Goal: Task Accomplishment & Management: Manage account settings

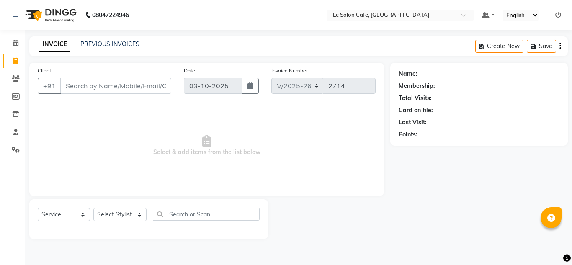
select select "594"
select select "service"
click at [84, 82] on input "Client" at bounding box center [115, 86] width 111 height 16
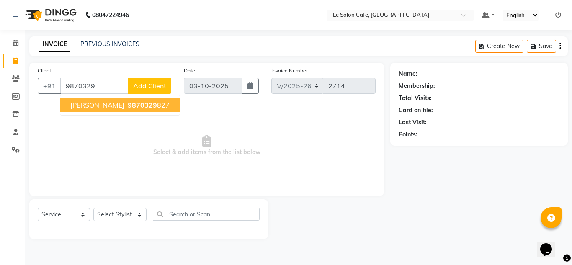
click at [80, 99] on button "[PERSON_NAME] 9870329 827" at bounding box center [119, 104] width 119 height 13
type input "9870329827"
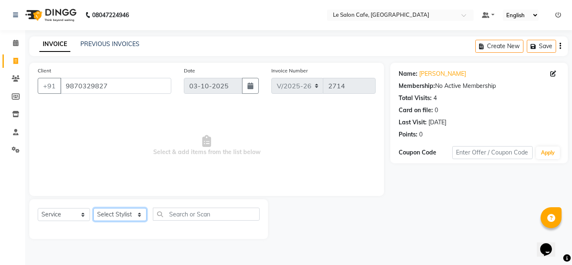
click at [132, 212] on select "Select Stylist [PERSON_NAME] [PERSON_NAME] Kadam [PERSON_NAME] [PERSON_NAME] Fr…" at bounding box center [119, 214] width 53 height 13
select select "92347"
click at [93, 208] on select "Select Stylist [PERSON_NAME] [PERSON_NAME] Kadam [PERSON_NAME] [PERSON_NAME] Fr…" at bounding box center [119, 214] width 53 height 13
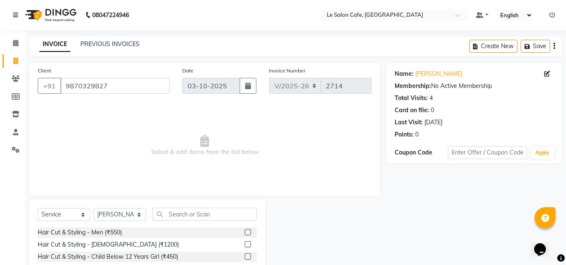
click at [245, 232] on label at bounding box center [248, 232] width 6 height 6
click at [245, 232] on input "checkbox" at bounding box center [247, 232] width 5 height 5
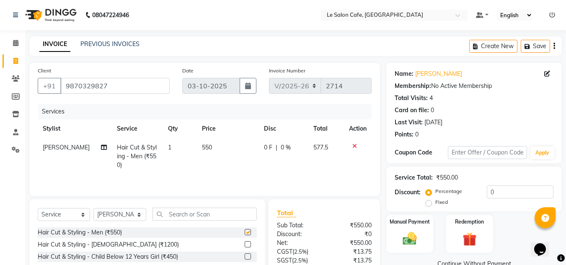
checkbox input "false"
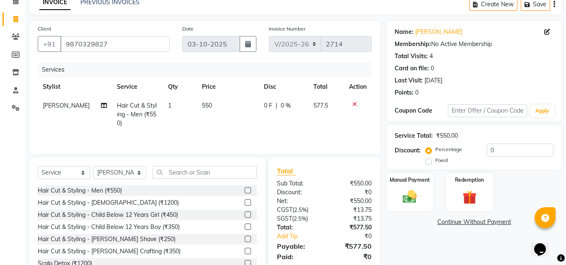
click at [245, 240] on label at bounding box center [248, 239] width 6 height 6
click at [245, 240] on input "checkbox" at bounding box center [247, 239] width 5 height 5
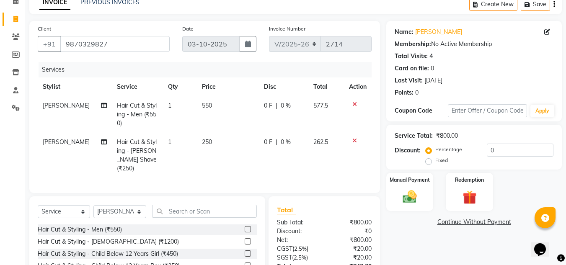
checkbox input "false"
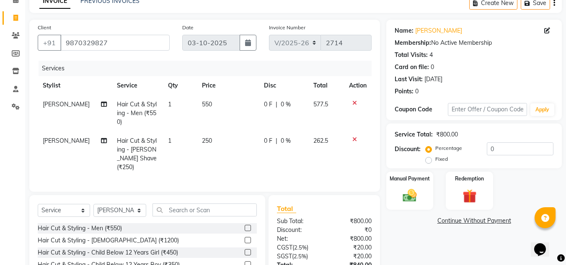
scroll to position [23, 0]
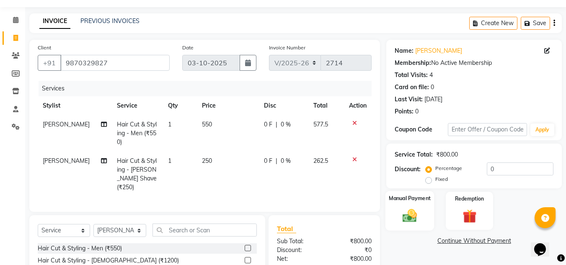
click at [412, 212] on img at bounding box center [409, 215] width 23 height 17
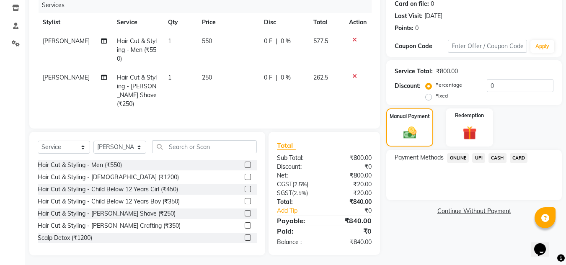
scroll to position [107, 0]
click at [480, 154] on span "UPI" at bounding box center [478, 158] width 13 height 10
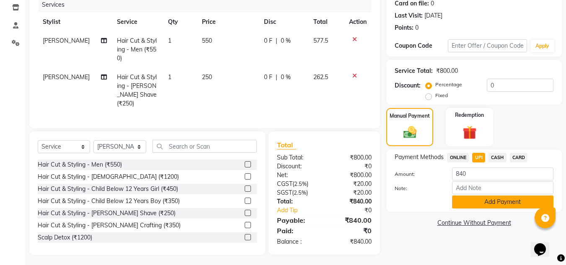
click at [481, 197] on button "Add Payment" at bounding box center [502, 202] width 101 height 13
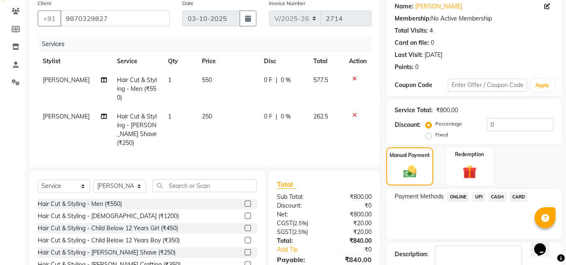
scroll to position [124, 0]
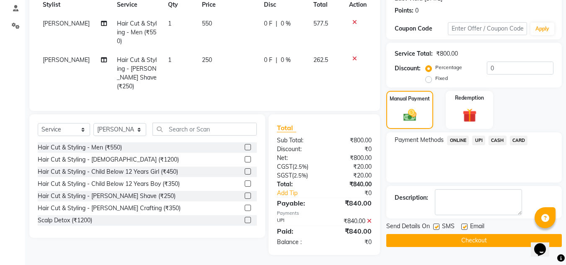
click at [467, 227] on label at bounding box center [464, 227] width 6 height 6
click at [467, 227] on input "checkbox" at bounding box center [463, 226] width 5 height 5
checkbox input "false"
click at [461, 238] on button "Checkout" at bounding box center [473, 240] width 175 height 13
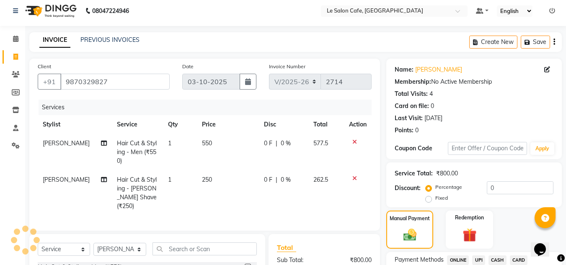
scroll to position [0, 0]
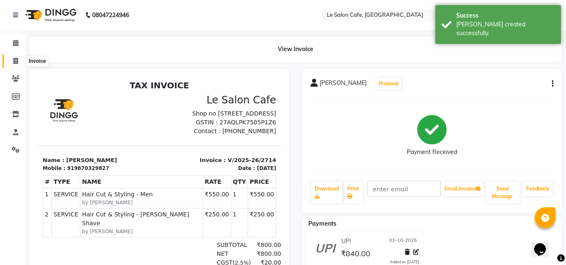
click at [19, 59] on span at bounding box center [15, 62] width 15 height 10
select select "service"
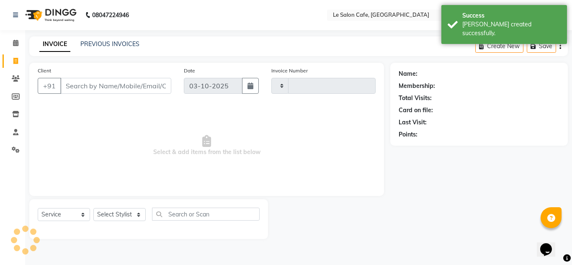
type input "2715"
select select "594"
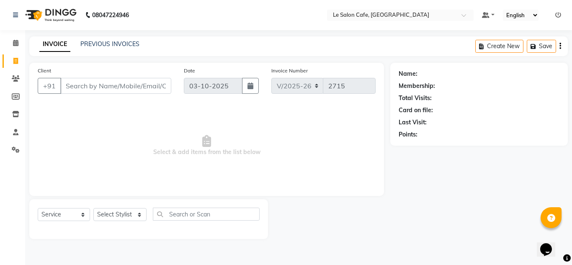
click at [160, 178] on span "Select & add items from the list below" at bounding box center [207, 146] width 338 height 84
click at [12, 77] on icon at bounding box center [16, 78] width 8 height 6
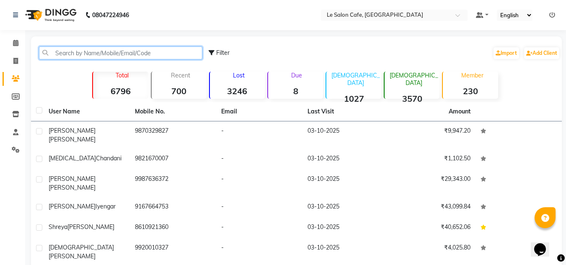
click at [90, 52] on input "text" at bounding box center [120, 52] width 163 height 13
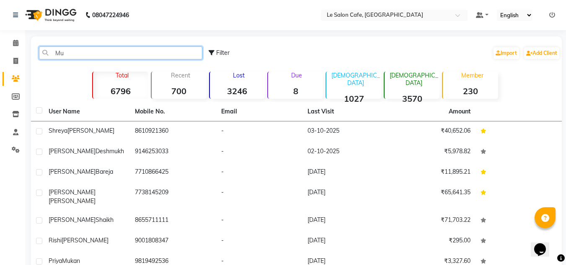
type input "M"
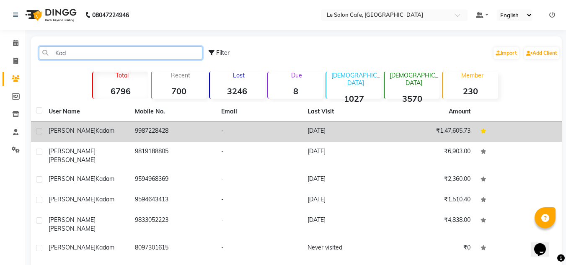
type input "Kad"
click at [152, 137] on td "9987228428" at bounding box center [173, 131] width 86 height 21
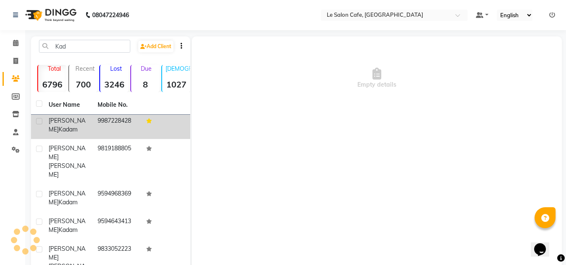
scroll to position [4, 0]
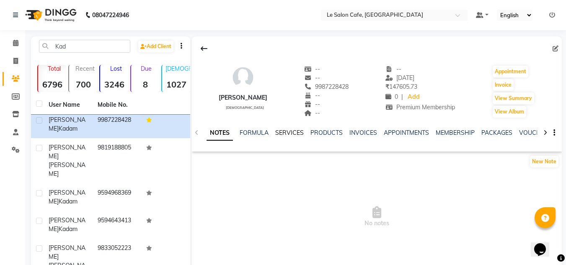
click at [294, 132] on link "SERVICES" at bounding box center [289, 133] width 28 height 8
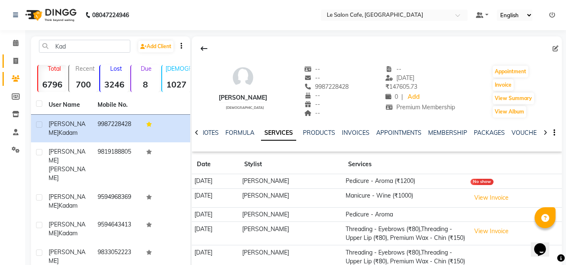
click at [15, 67] on link "Invoice" at bounding box center [13, 61] width 20 height 14
select select "service"
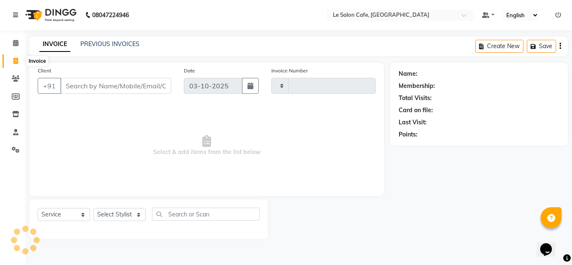
type input "2715"
select select "594"
click at [14, 58] on icon at bounding box center [15, 61] width 5 height 6
select select "594"
select select "service"
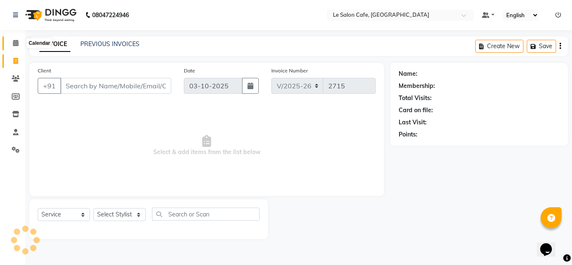
click at [14, 39] on span at bounding box center [15, 44] width 15 height 10
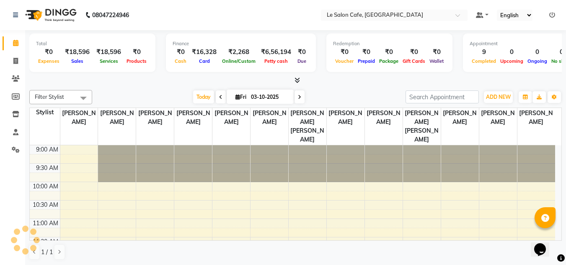
scroll to position [295, 0]
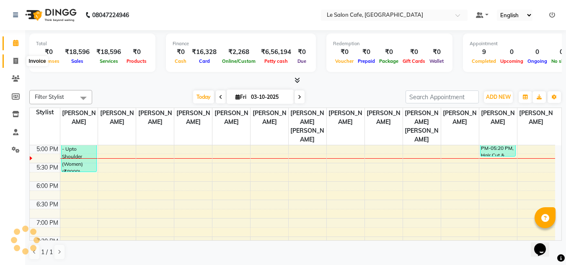
click at [15, 62] on icon at bounding box center [15, 61] width 5 height 6
select select "594"
select select "service"
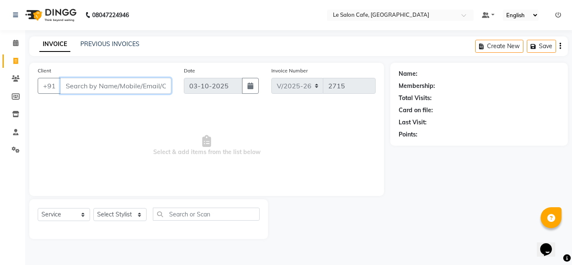
click at [114, 82] on input "Client" at bounding box center [115, 86] width 111 height 16
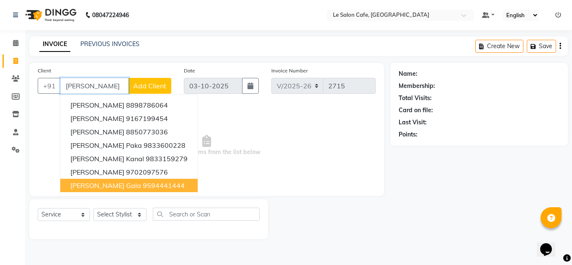
click at [98, 181] on span "Kruti Gala" at bounding box center [105, 185] width 71 height 8
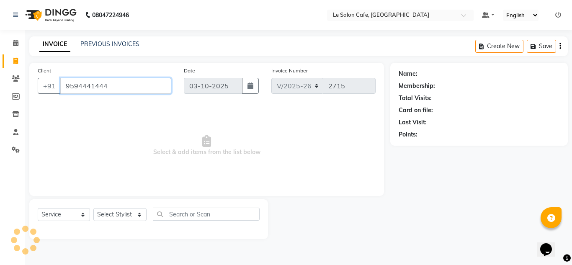
type input "9594441444"
select select "1: Object"
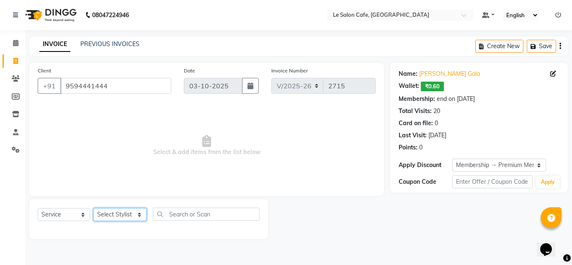
click at [136, 216] on select "Select Stylist Amandeep Kaur Kalsi Aniket Kadam Bunty Salmani Faim Alvi Front D…" at bounding box center [119, 214] width 53 height 13
select select "13306"
click at [93, 208] on select "Select Stylist Amandeep Kaur Kalsi Aniket Kadam Bunty Salmani Faim Alvi Front D…" at bounding box center [119, 214] width 53 height 13
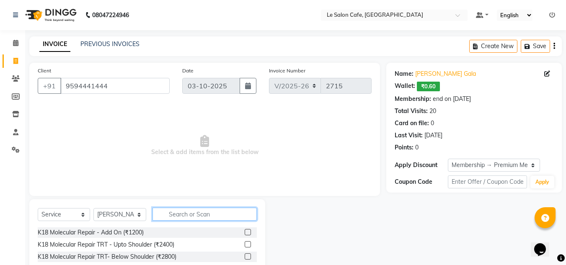
click at [202, 217] on input "text" at bounding box center [204, 214] width 104 height 13
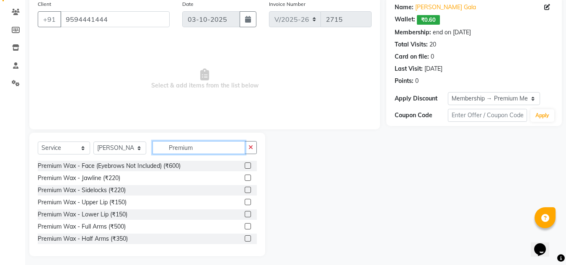
scroll to position [70, 0]
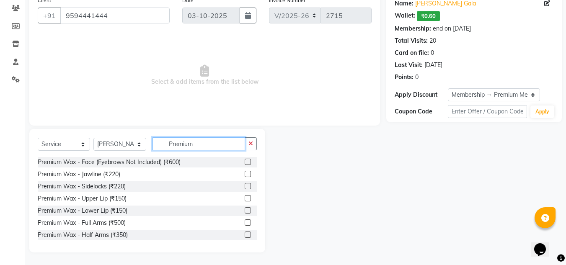
type input "Premium"
click at [237, 222] on div "Premium Wax - Full Arms (₹500)" at bounding box center [147, 223] width 219 height 10
click at [245, 222] on label at bounding box center [248, 222] width 6 height 6
click at [245, 222] on input "checkbox" at bounding box center [247, 222] width 5 height 5
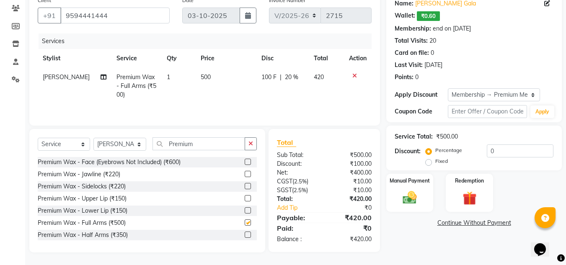
checkbox input "false"
click at [245, 199] on label at bounding box center [248, 198] width 6 height 6
click at [245, 199] on input "checkbox" at bounding box center [247, 198] width 5 height 5
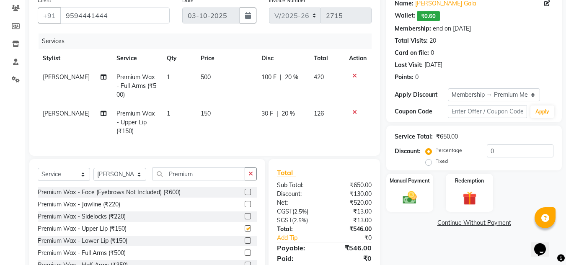
checkbox input "false"
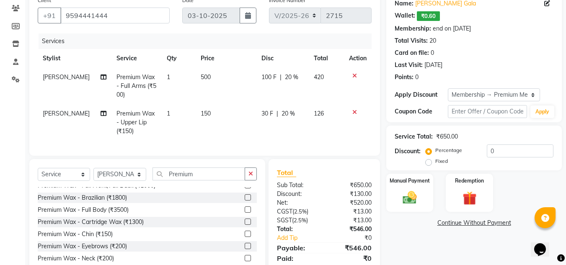
scroll to position [126, 0]
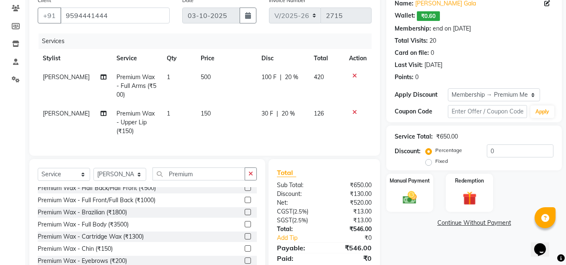
click at [245, 215] on label at bounding box center [248, 212] width 6 height 6
click at [245, 215] on input "checkbox" at bounding box center [247, 212] width 5 height 5
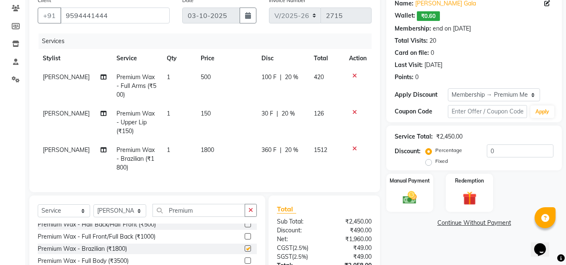
checkbox input "false"
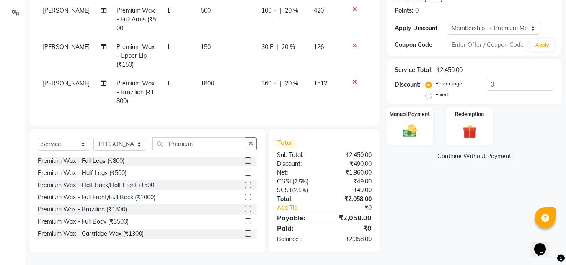
scroll to position [84, 0]
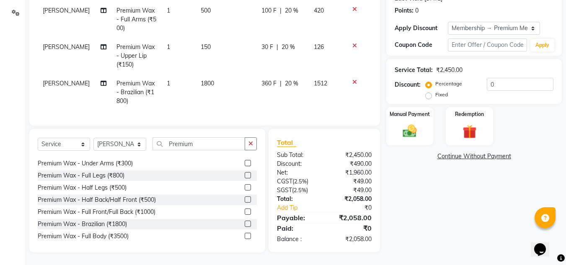
click at [236, 165] on div "Premium Wax - Under Arms (₹300)" at bounding box center [147, 163] width 219 height 10
click at [245, 163] on label at bounding box center [248, 163] width 6 height 6
click at [245, 163] on input "checkbox" at bounding box center [247, 163] width 5 height 5
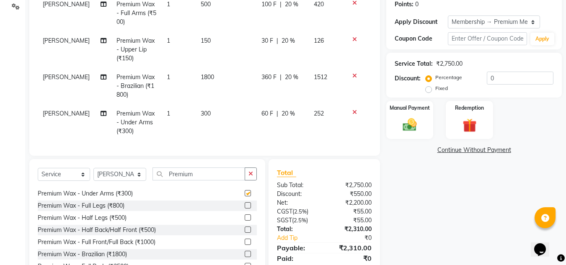
scroll to position [4, 0]
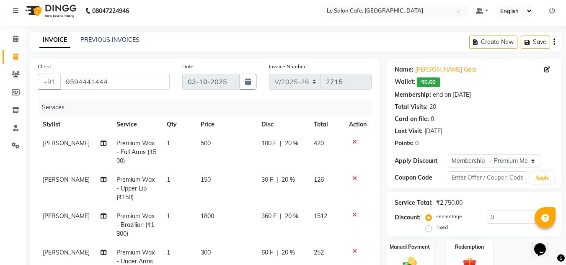
checkbox input "false"
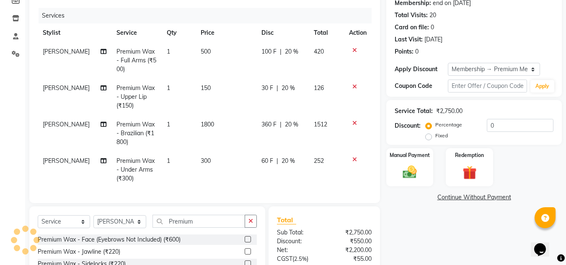
scroll to position [180, 0]
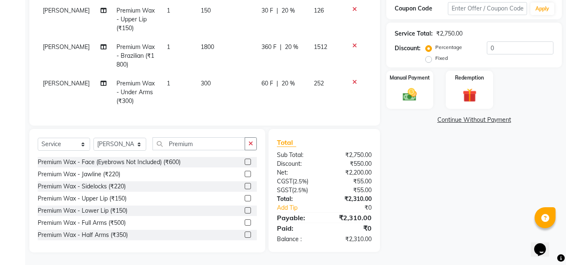
click at [332, 172] on div "₹2,200.00" at bounding box center [351, 172] width 54 height 9
drag, startPoint x: 418, startPoint y: 93, endPoint x: 415, endPoint y: 101, distance: 8.6
click at [418, 93] on img at bounding box center [409, 94] width 23 height 17
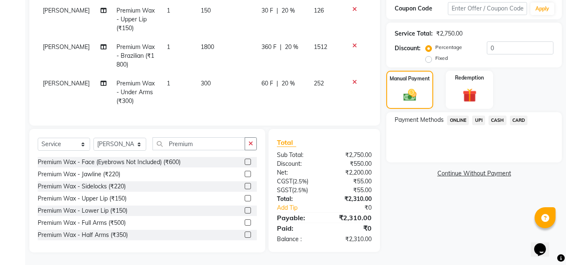
click at [477, 116] on span "UPI" at bounding box center [478, 121] width 13 height 10
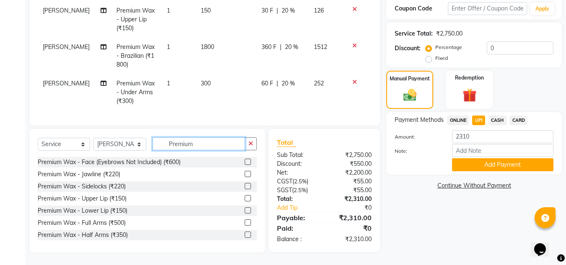
click at [201, 143] on input "Premium" at bounding box center [198, 143] width 93 height 13
type input "P"
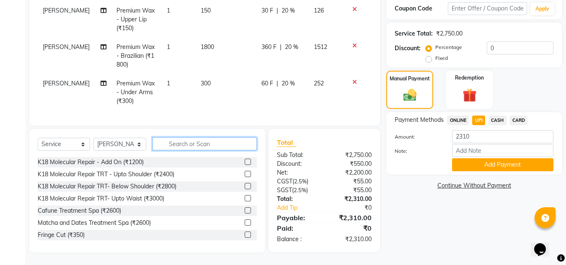
type input "A"
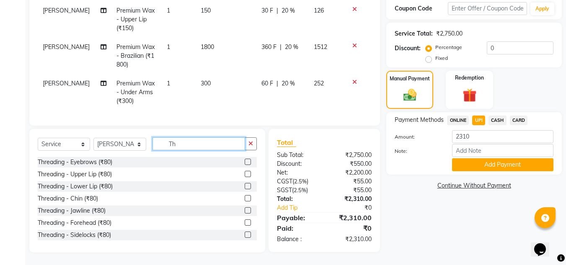
type input "T"
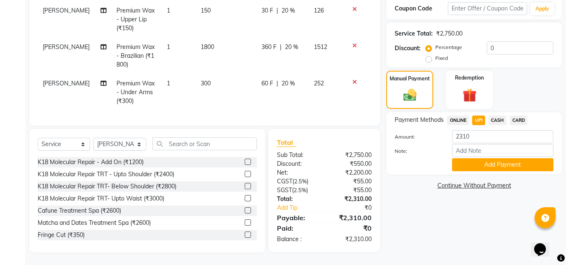
click at [522, 116] on span "CARD" at bounding box center [519, 121] width 18 height 10
click at [410, 187] on div "Name: Kruti Gala Wallet: ₹0.60 Membership: end on 13-12-2025 Total Visits: 20 C…" at bounding box center [477, 70] width 182 height 363
click at [433, 192] on div "Name: Kruti Gala Wallet: ₹0.60 Membership: end on 13-12-2025 Total Visits: 20 C…" at bounding box center [477, 70] width 182 height 363
click at [410, 96] on img at bounding box center [410, 95] width 22 height 16
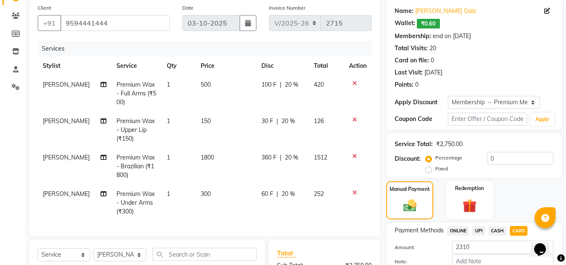
scroll to position [54, 0]
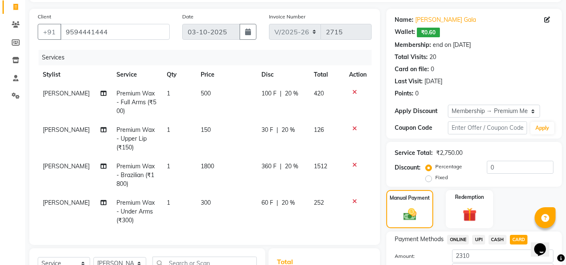
click at [343, 138] on td "126" at bounding box center [326, 139] width 35 height 36
select select "13306"
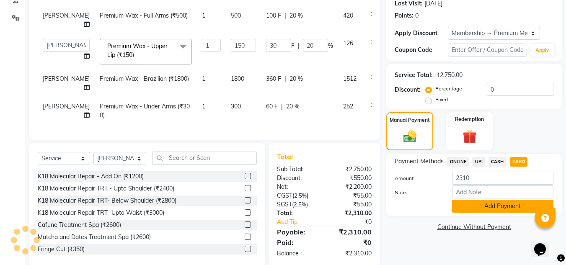
scroll to position [138, 0]
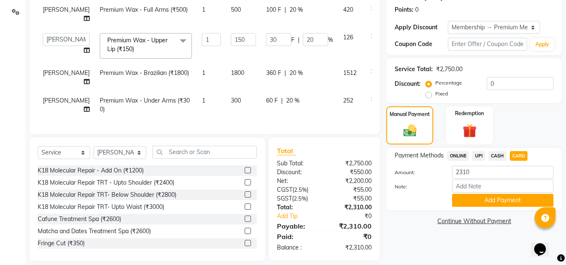
click at [516, 156] on span "CARD" at bounding box center [519, 156] width 18 height 10
click at [494, 157] on span "CASH" at bounding box center [497, 156] width 18 height 10
click at [477, 155] on span "UPI" at bounding box center [478, 156] width 13 height 10
click at [513, 156] on span "CARD" at bounding box center [519, 156] width 18 height 10
click at [498, 198] on button "Add Payment" at bounding box center [502, 200] width 101 height 13
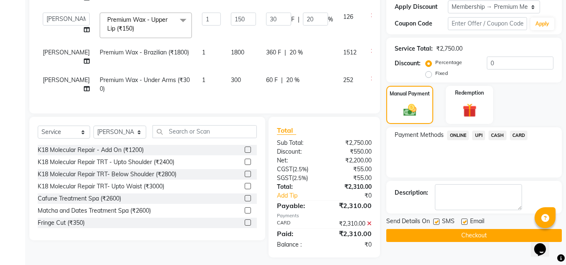
scroll to position [170, 0]
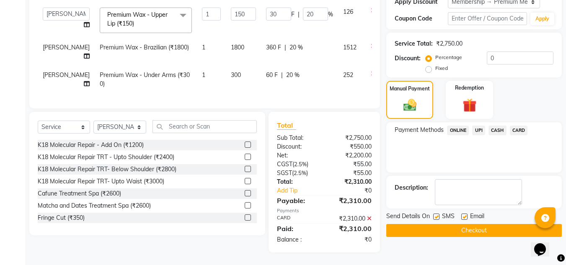
click at [460, 212] on div "SMS" at bounding box center [447, 217] width 28 height 10
click at [465, 214] on label at bounding box center [464, 217] width 6 height 6
click at [465, 214] on input "checkbox" at bounding box center [463, 216] width 5 height 5
checkbox input "false"
click at [454, 227] on button "Checkout" at bounding box center [473, 230] width 175 height 13
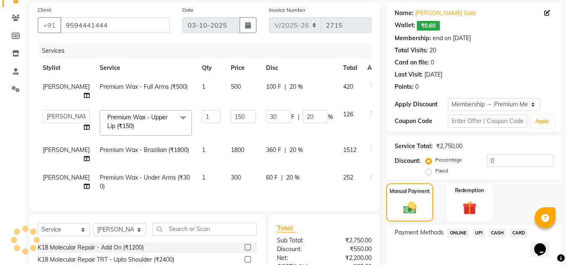
scroll to position [0, 0]
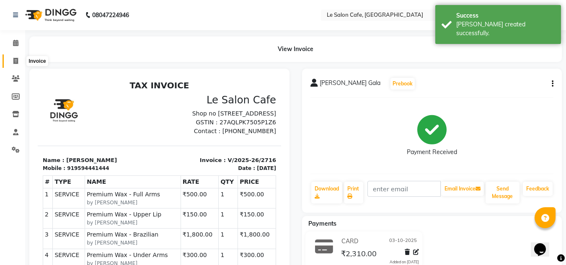
click at [7, 57] on link "Invoice" at bounding box center [13, 61] width 20 height 14
select select "service"
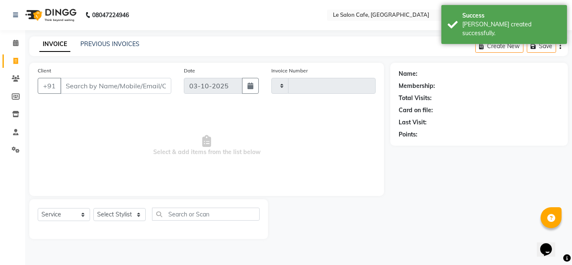
type input "2717"
select select "594"
click at [115, 43] on link "PREVIOUS INVOICES" at bounding box center [109, 44] width 59 height 8
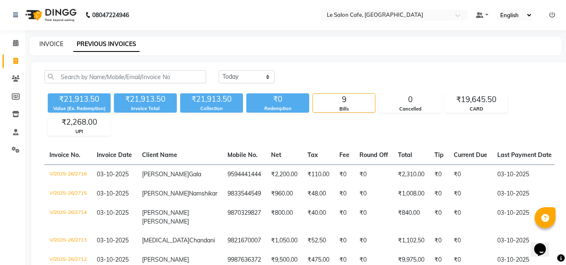
click at [43, 41] on link "INVOICE" at bounding box center [51, 44] width 24 height 8
select select "service"
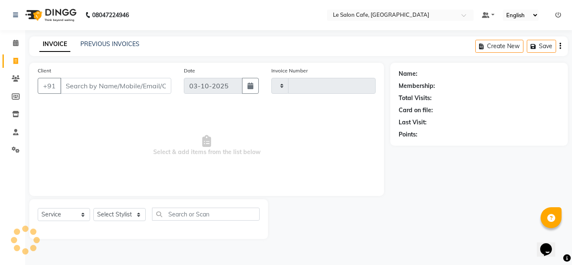
type input "2717"
select select "594"
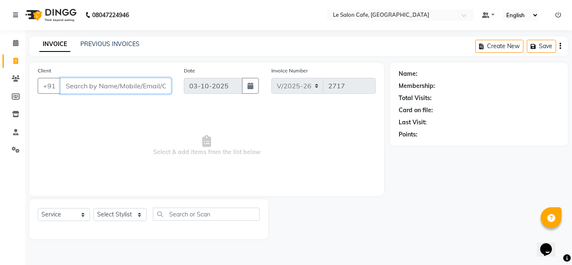
click at [98, 85] on input "Client" at bounding box center [115, 86] width 111 height 16
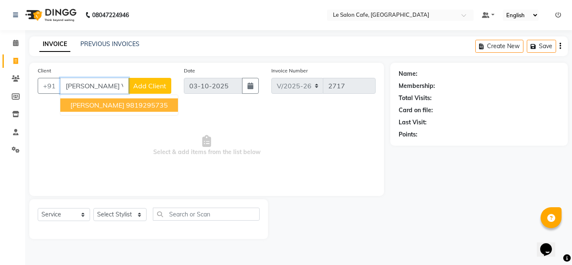
click at [98, 106] on span "Shail Vora" at bounding box center [97, 105] width 54 height 8
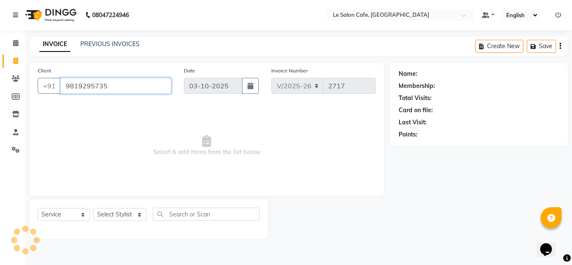
type input "9819295735"
select select "1: Object"
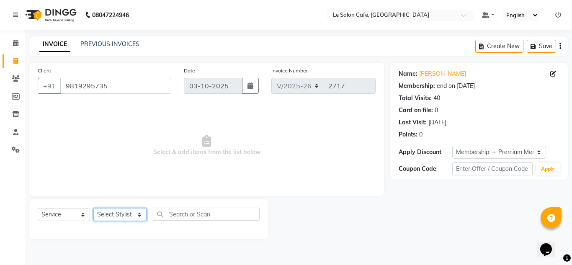
drag, startPoint x: 134, startPoint y: 218, endPoint x: 123, endPoint y: 219, distance: 11.4
click at [134, 218] on select "Select Stylist Amandeep Kaur Kalsi Aniket Kadam Bunty Salmani Faim Alvi Front D…" at bounding box center [119, 214] width 53 height 13
select select "8340"
click at [93, 208] on select "Select Stylist Amandeep Kaur Kalsi Aniket Kadam Bunty Salmani Faim Alvi Front D…" at bounding box center [119, 214] width 53 height 13
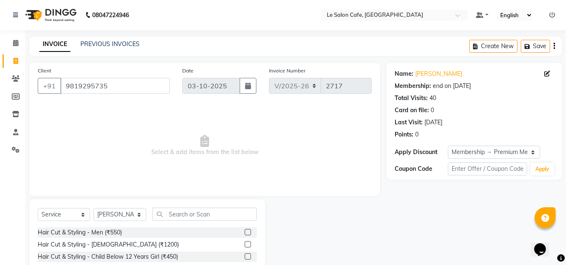
scroll to position [70, 0]
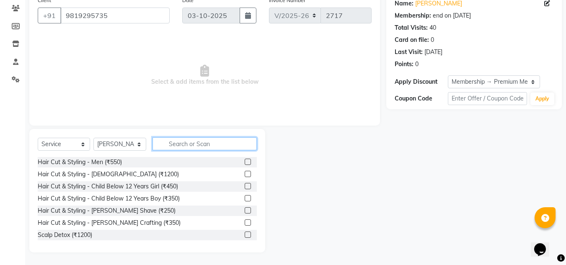
click at [214, 140] on input "text" at bounding box center [204, 143] width 104 height 13
click at [245, 163] on label at bounding box center [248, 162] width 6 height 6
click at [245, 163] on input "checkbox" at bounding box center [247, 162] width 5 height 5
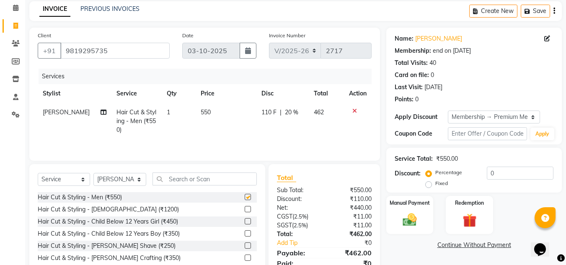
scroll to position [0, 0]
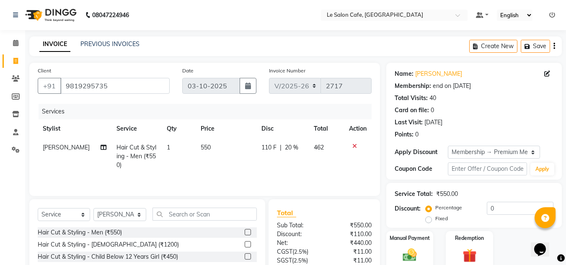
checkbox input "false"
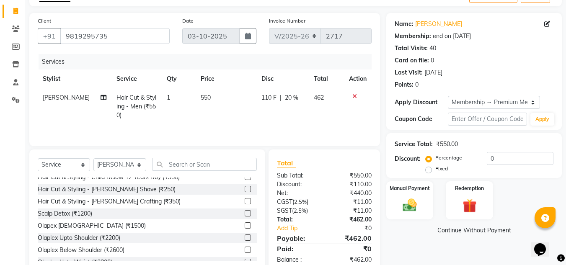
scroll to position [70, 0]
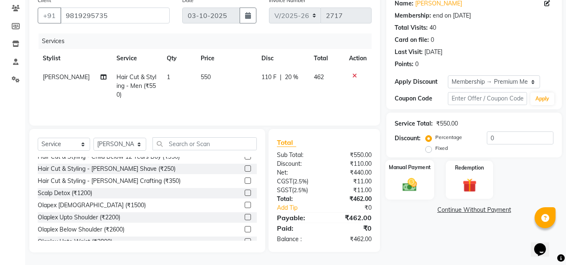
click at [409, 177] on img at bounding box center [409, 184] width 23 height 17
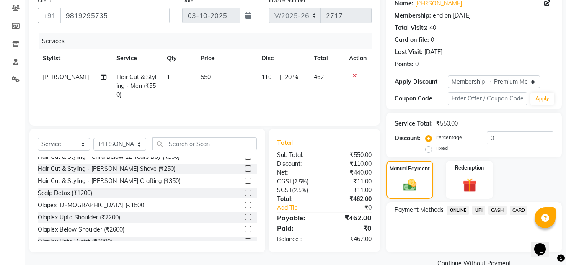
click at [480, 212] on span "UPI" at bounding box center [478, 211] width 13 height 10
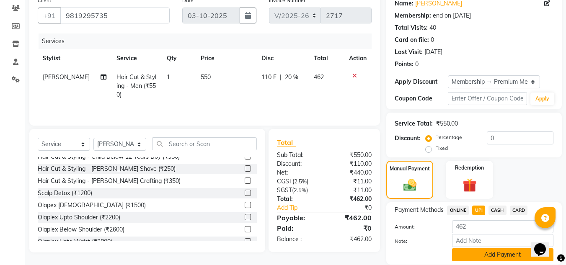
click at [478, 253] on button "Add Payment" at bounding box center [502, 254] width 101 height 13
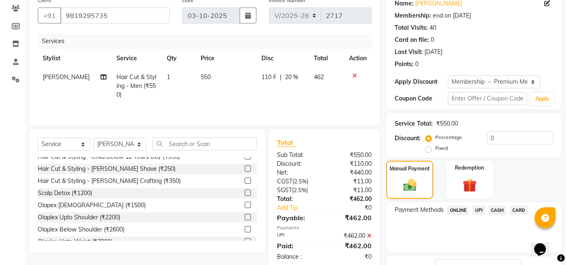
scroll to position [135, 0]
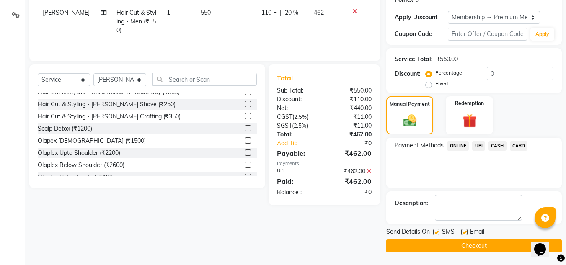
click at [465, 236] on div at bounding box center [463, 233] width 5 height 9
click at [464, 233] on label at bounding box center [464, 232] width 6 height 6
click at [464, 233] on input "checkbox" at bounding box center [463, 232] width 5 height 5
checkbox input "false"
click at [460, 248] on button "Checkout" at bounding box center [473, 246] width 175 height 13
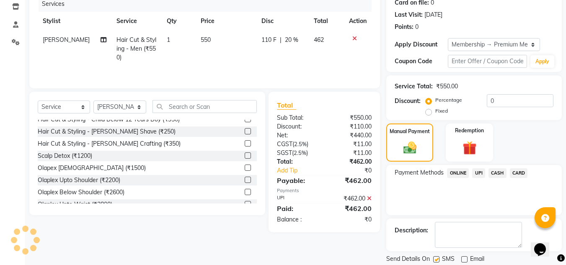
scroll to position [93, 0]
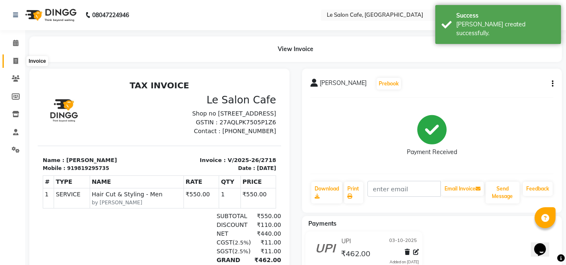
drag, startPoint x: 15, startPoint y: 59, endPoint x: 19, endPoint y: 57, distance: 4.3
click at [15, 59] on icon at bounding box center [15, 61] width 5 height 6
select select "service"
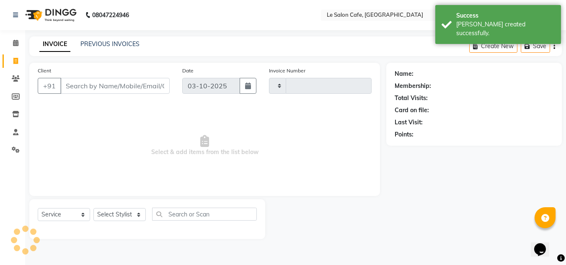
type input "2719"
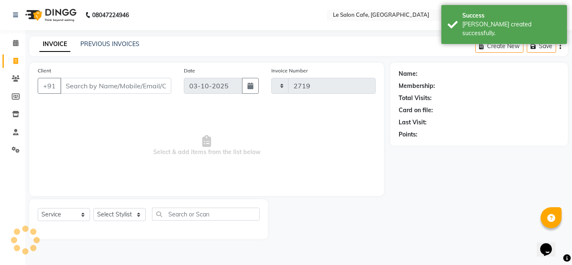
select select "594"
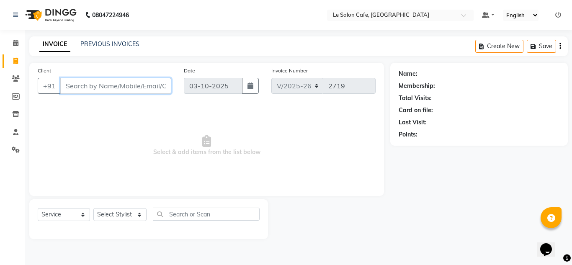
click at [88, 85] on input "Client" at bounding box center [115, 86] width 111 height 16
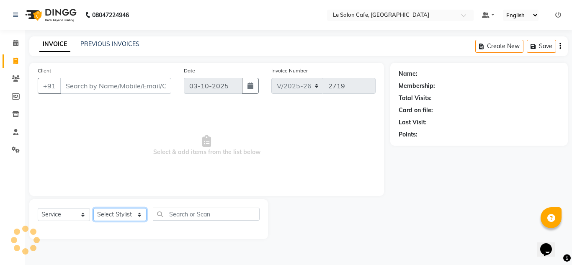
click at [135, 210] on select "Select Stylist Amandeep Kaur Kalsi Aniket Kadam Bunty Salmani Faim Alvi Front D…" at bounding box center [119, 214] width 53 height 13
select select "87105"
click at [93, 208] on select "Select Stylist Amandeep Kaur Kalsi Aniket Kadam Bunty Salmani Faim Alvi Front D…" at bounding box center [119, 214] width 53 height 13
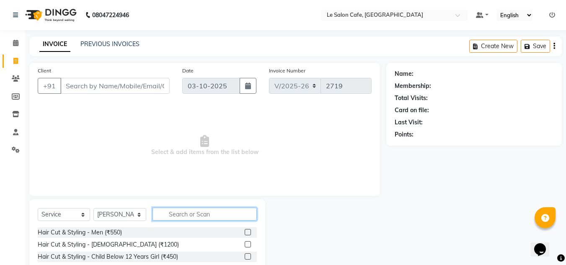
click at [200, 211] on input "text" at bounding box center [204, 214] width 104 height 13
type input "Thr"
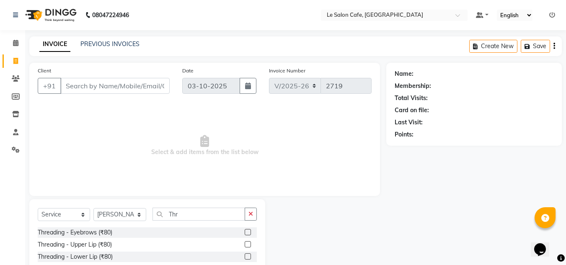
click at [245, 230] on label at bounding box center [248, 232] width 6 height 6
click at [245, 230] on input "checkbox" at bounding box center [247, 232] width 5 height 5
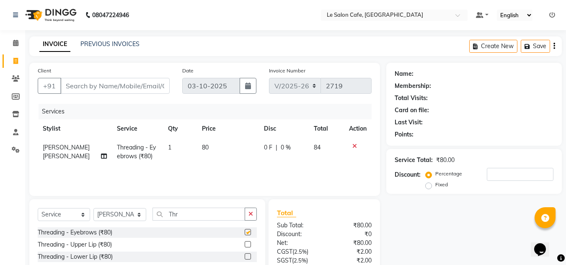
checkbox input "false"
click at [98, 82] on input "Client" at bounding box center [114, 86] width 109 height 16
type input "9"
type input "0"
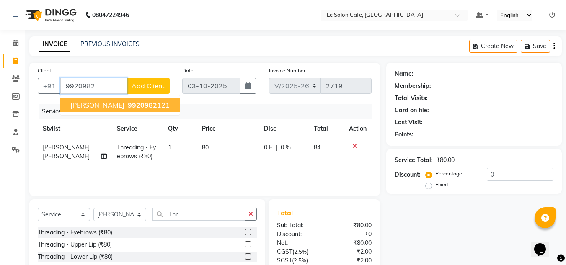
click at [124, 106] on span "Richa Chandwani" at bounding box center [97, 105] width 54 height 8
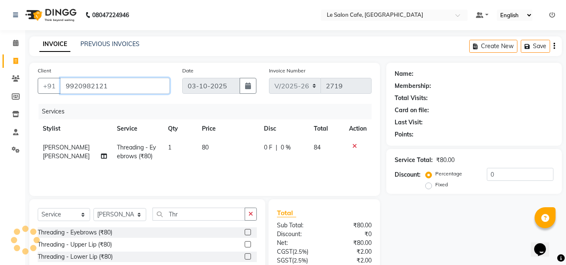
type input "9920982121"
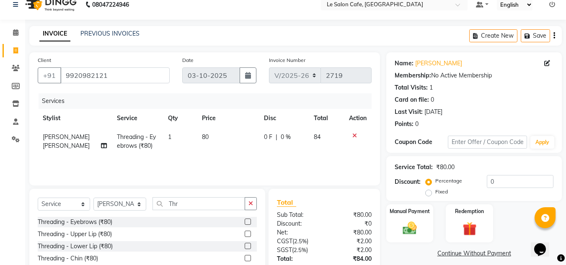
scroll to position [70, 0]
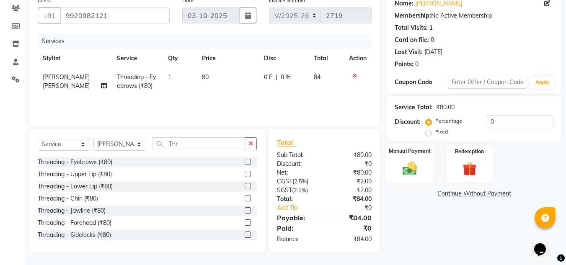
click at [413, 162] on img at bounding box center [409, 168] width 23 height 17
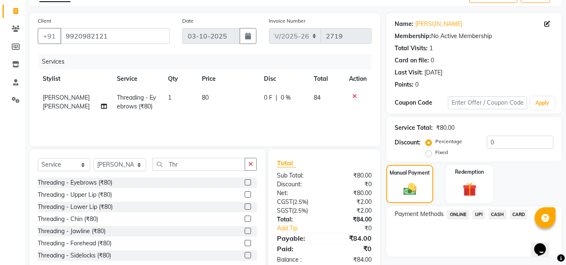
scroll to position [29, 0]
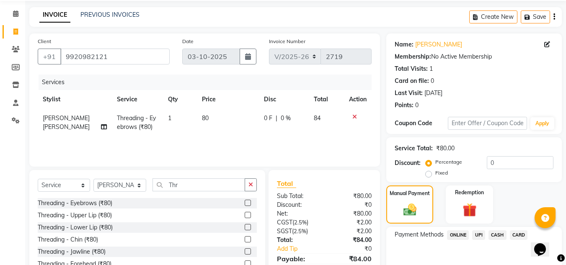
click at [478, 235] on span "UPI" at bounding box center [478, 235] width 13 height 10
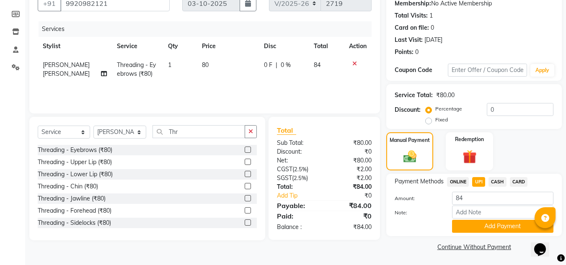
scroll to position [83, 0]
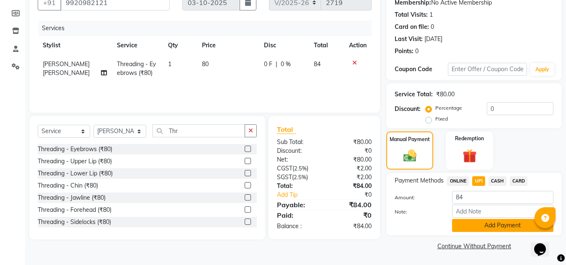
click at [470, 229] on button "Add Payment" at bounding box center [502, 225] width 101 height 13
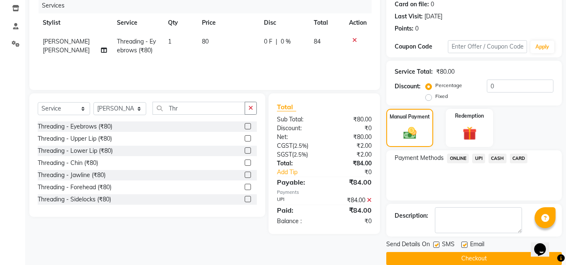
scroll to position [119, 0]
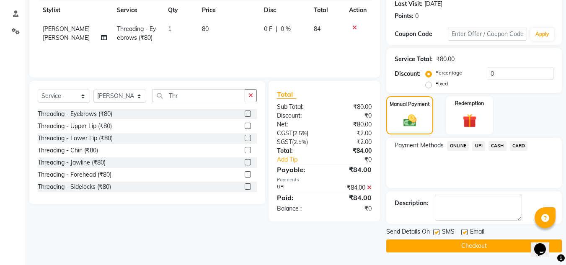
click at [464, 232] on label at bounding box center [464, 232] width 6 height 6
click at [464, 232] on input "checkbox" at bounding box center [463, 232] width 5 height 5
checkbox input "false"
click at [456, 248] on button "Checkout" at bounding box center [473, 246] width 175 height 13
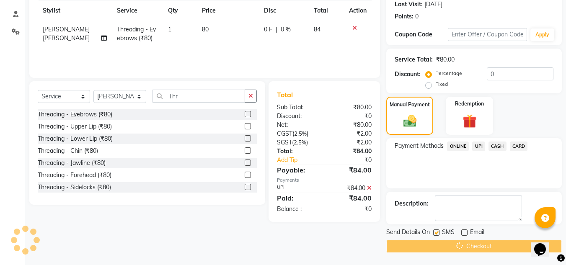
scroll to position [0, 0]
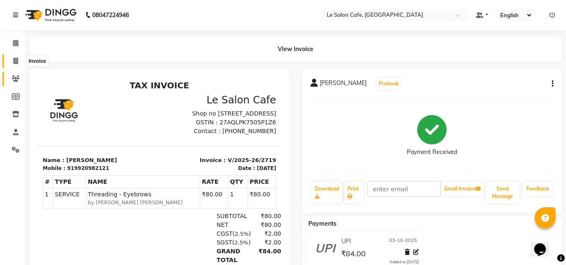
drag, startPoint x: 13, startPoint y: 59, endPoint x: 19, endPoint y: 72, distance: 14.0
click at [13, 59] on span at bounding box center [15, 62] width 15 height 10
select select "service"
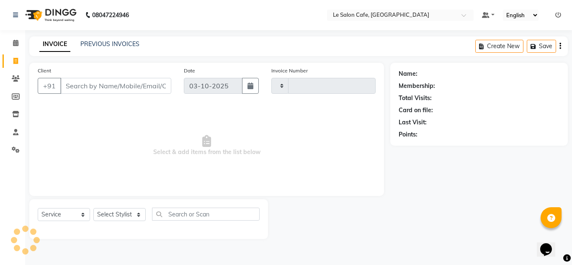
type input "2720"
select select "594"
drag, startPoint x: 134, startPoint y: 214, endPoint x: 129, endPoint y: 218, distance: 6.6
click at [134, 214] on select "Select Stylist Amandeep Kaur Kalsi Aniket Kadam Bunty Salmani Faim Alvi Front D…" at bounding box center [119, 214] width 53 height 13
select select "92711"
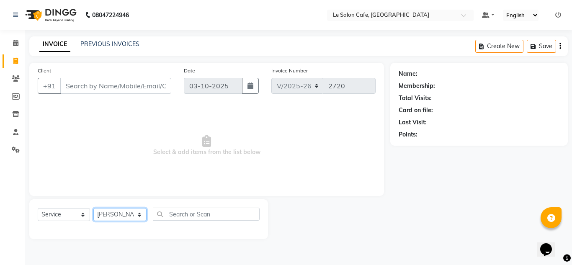
click at [93, 208] on select "Select Stylist Amandeep Kaur Kalsi Aniket Kadam Bunty Salmani Faim Alvi Front D…" at bounding box center [119, 214] width 53 height 13
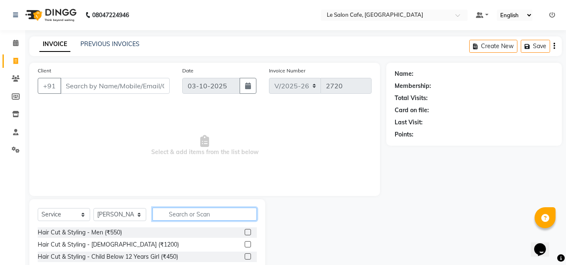
click at [177, 214] on input "text" at bounding box center [204, 214] width 104 height 13
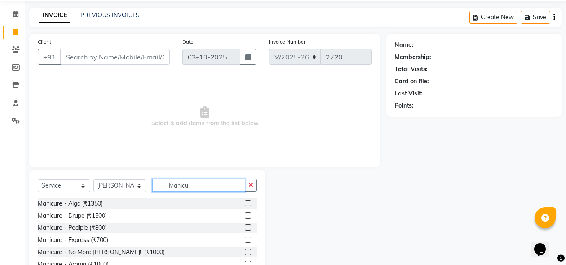
scroll to position [28, 0]
type input "Manicu"
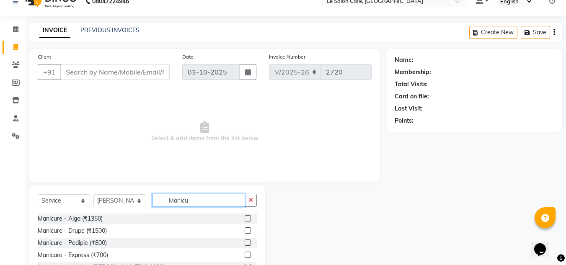
scroll to position [0, 0]
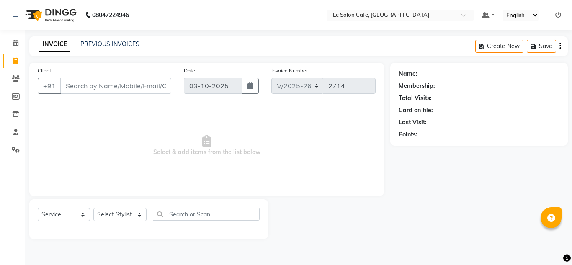
select select "594"
select select "service"
drag, startPoint x: 0, startPoint y: 0, endPoint x: 103, endPoint y: 48, distance: 113.2
click at [103, 48] on div "PREVIOUS INVOICES" at bounding box center [109, 44] width 59 height 9
click at [103, 42] on link "PREVIOUS INVOICES" at bounding box center [109, 44] width 59 height 8
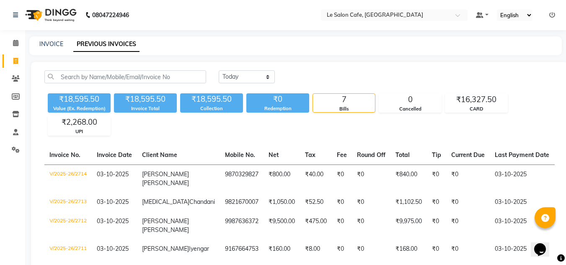
click at [475, 118] on div "₹18,595.50 Value (Ex. Redemption) ₹18,595.50 Invoice Total ₹18,595.50 Collectio…" at bounding box center [299, 113] width 510 height 46
click at [39, 44] on link "INVOICE" at bounding box center [51, 44] width 24 height 8
select select "594"
select select "service"
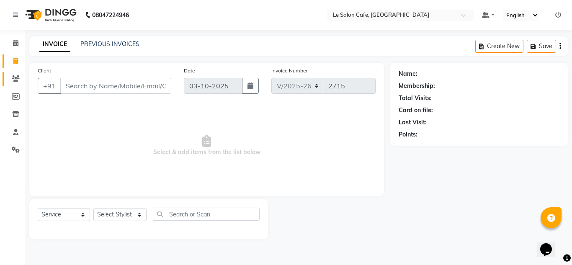
click at [14, 76] on icon at bounding box center [16, 78] width 8 height 6
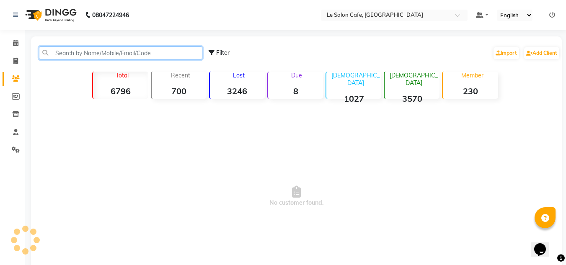
click at [91, 51] on input "text" at bounding box center [120, 52] width 163 height 13
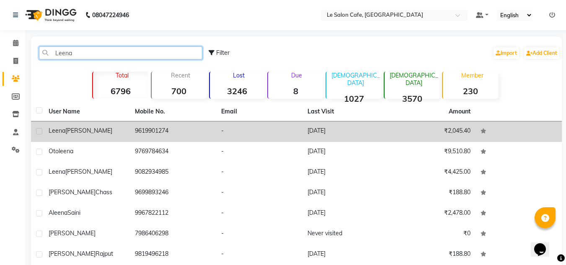
type input "Leena"
click at [175, 126] on td "9619901274" at bounding box center [173, 131] width 86 height 21
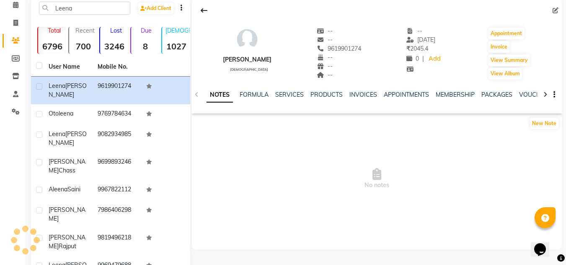
scroll to position [42, 0]
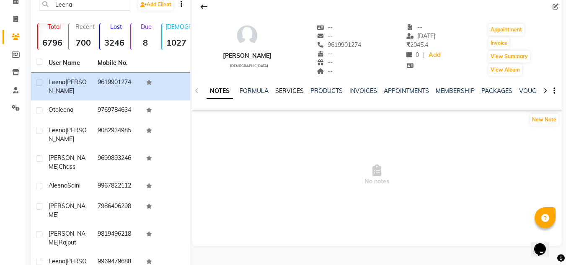
click at [287, 91] on link "SERVICES" at bounding box center [289, 91] width 28 height 8
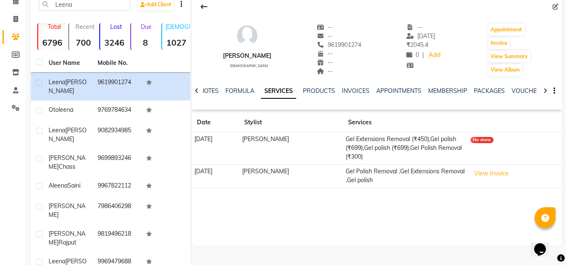
click at [341, 191] on div "Leena Singla female -- -- 9619901274 -- -- -- -- 23-09-2025 ₹ 2045.4 0 | Add Ap…" at bounding box center [377, 95] width 370 height 200
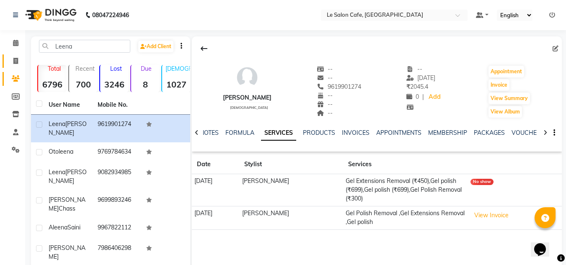
click at [8, 64] on link "Invoice" at bounding box center [13, 61] width 20 height 14
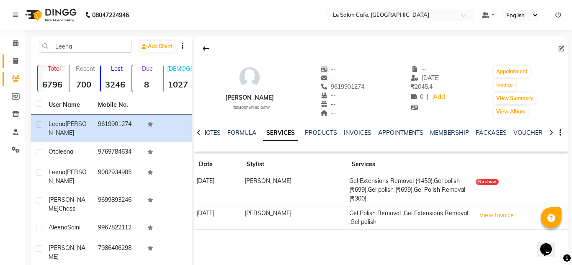
select select "service"
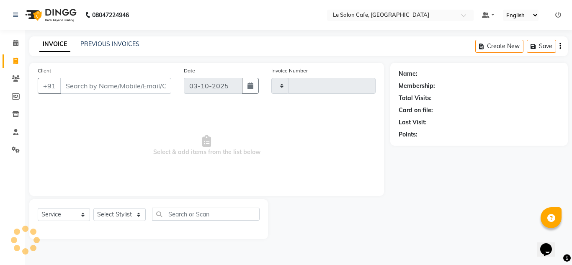
type input "2715"
select select "594"
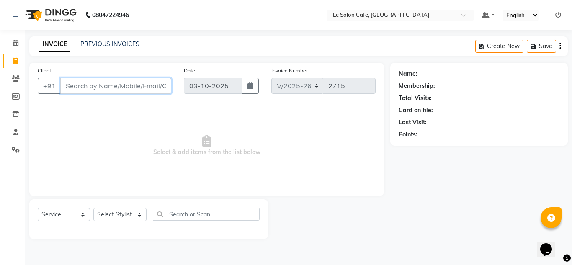
click at [88, 90] on input "Client" at bounding box center [115, 86] width 111 height 16
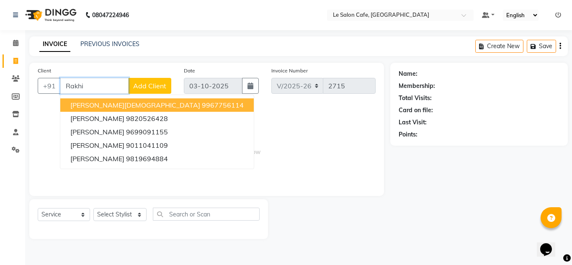
click at [96, 114] on button "Rakhi Agarwal 9820526428" at bounding box center [156, 118] width 193 height 13
type input "9820526428"
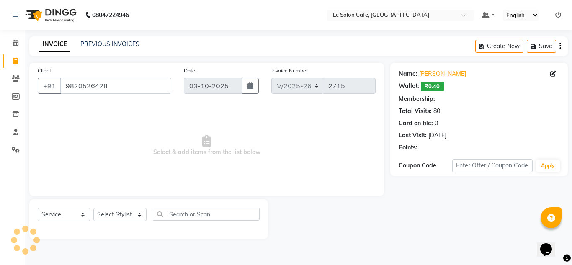
select select "1: Object"
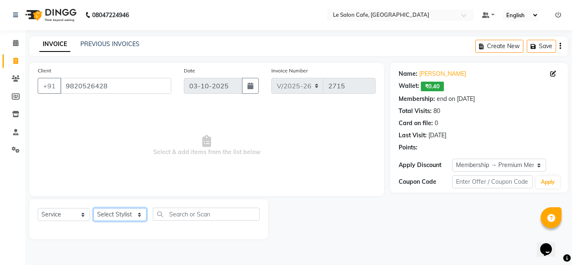
click at [136, 216] on select "Select Stylist [PERSON_NAME] [PERSON_NAME] Kadam [PERSON_NAME] [PERSON_NAME] Fr…" at bounding box center [119, 214] width 53 height 13
select select "63472"
click at [93, 208] on select "Select Stylist [PERSON_NAME] [PERSON_NAME] Kadam [PERSON_NAME] [PERSON_NAME] Fr…" at bounding box center [119, 214] width 53 height 13
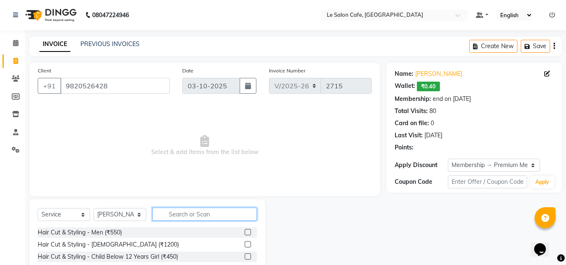
click at [203, 211] on input "text" at bounding box center [204, 214] width 104 height 13
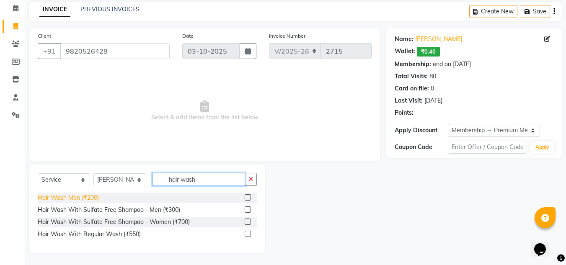
scroll to position [35, 0]
type input "hair wash"
click at [244, 234] on div "Hair Wash With Regular Wash (₹550)" at bounding box center [147, 234] width 219 height 10
click at [244, 232] on div "Hair Wash With Regular Wash (₹550)" at bounding box center [147, 234] width 219 height 10
click at [250, 232] on label at bounding box center [248, 233] width 6 height 6
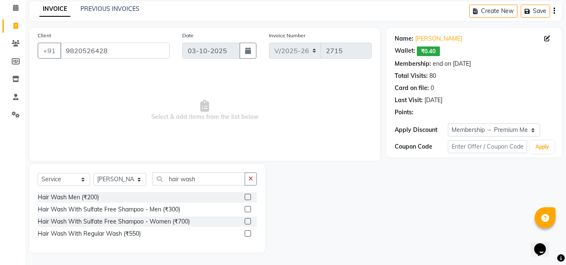
click at [250, 232] on input "checkbox" at bounding box center [247, 233] width 5 height 5
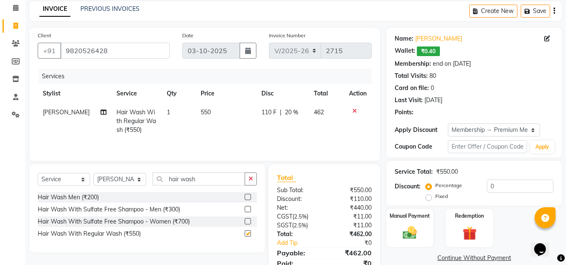
click at [248, 233] on label at bounding box center [248, 233] width 6 height 6
click at [248, 233] on input "checkbox" at bounding box center [247, 233] width 5 height 5
checkbox input "false"
click at [134, 177] on select "Select Stylist [PERSON_NAME] [PERSON_NAME] Kadam [PERSON_NAME] [PERSON_NAME] Fr…" at bounding box center [119, 179] width 53 height 13
select select "8340"
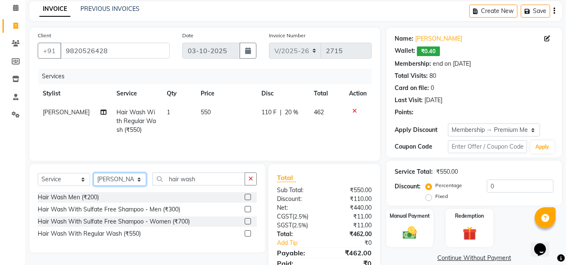
click at [93, 173] on select "Select Stylist [PERSON_NAME] [PERSON_NAME] Kadam [PERSON_NAME] [PERSON_NAME] Fr…" at bounding box center [119, 179] width 53 height 13
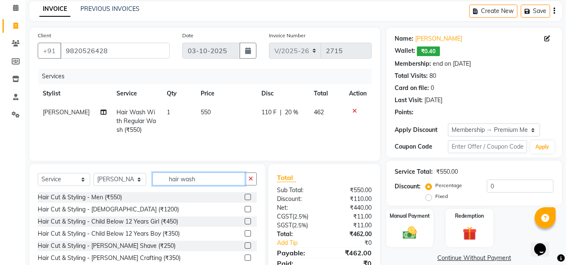
click at [204, 175] on input "hair wash" at bounding box center [198, 179] width 93 height 13
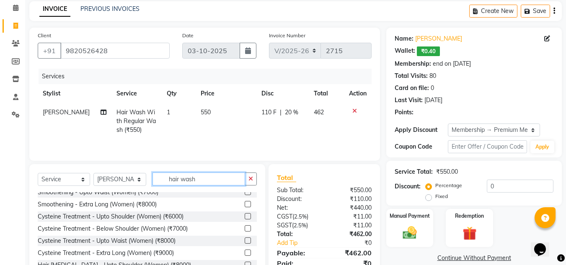
scroll to position [1089, 0]
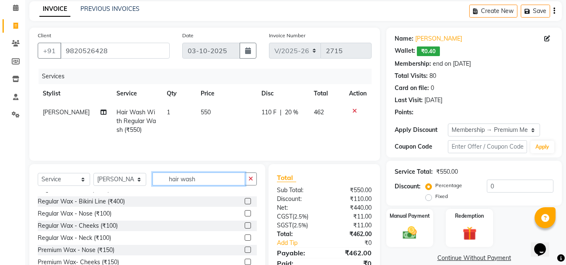
click at [206, 180] on input "hair wash" at bounding box center [198, 179] width 93 height 13
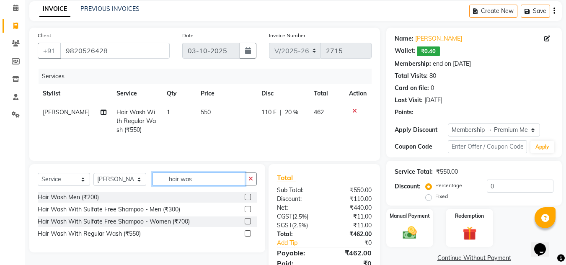
type input "hair was"
click at [247, 235] on label at bounding box center [248, 233] width 6 height 6
click at [247, 235] on input "checkbox" at bounding box center [247, 233] width 5 height 5
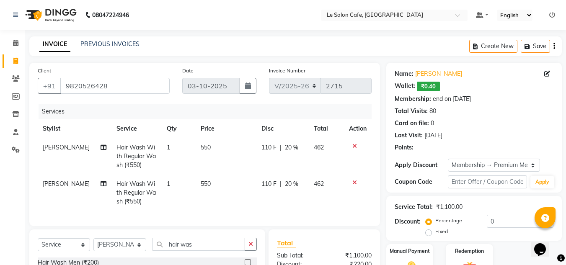
checkbox input "false"
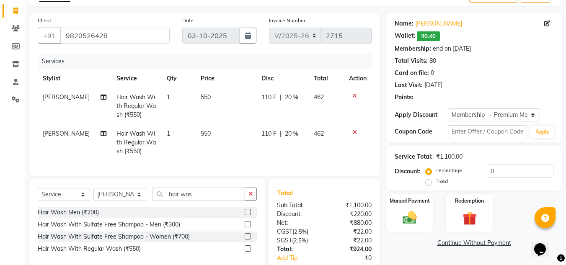
scroll to position [106, 0]
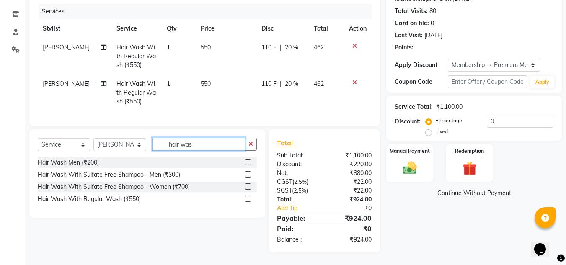
click at [190, 147] on input "hair was" at bounding box center [198, 144] width 93 height 13
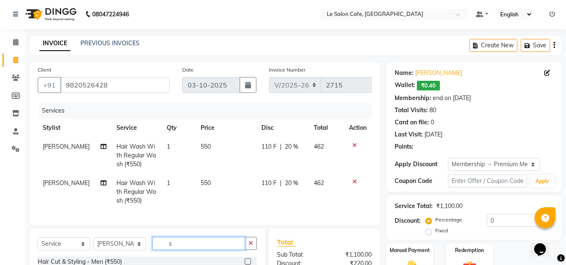
scroll to position [0, 0]
type input "s"
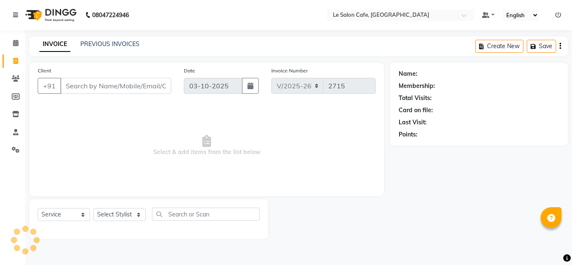
select select "594"
select select "service"
click at [142, 213] on select "Select Stylist [PERSON_NAME] [PERSON_NAME] Kadam [PERSON_NAME] [PERSON_NAME] Fr…" at bounding box center [119, 214] width 53 height 13
select select "86050"
click at [93, 208] on select "Select Stylist [PERSON_NAME] [PERSON_NAME] Kadam [PERSON_NAME] [PERSON_NAME] Fr…" at bounding box center [119, 214] width 53 height 13
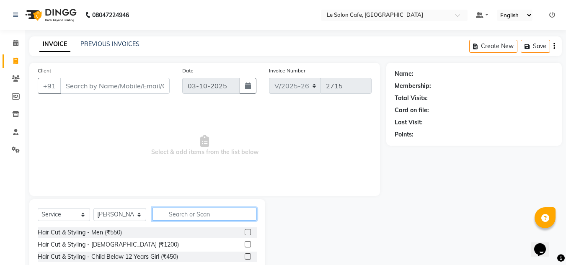
click at [175, 217] on input "text" at bounding box center [204, 214] width 104 height 13
click at [245, 244] on label at bounding box center [248, 244] width 6 height 6
click at [245, 244] on input "checkbox" at bounding box center [247, 244] width 5 height 5
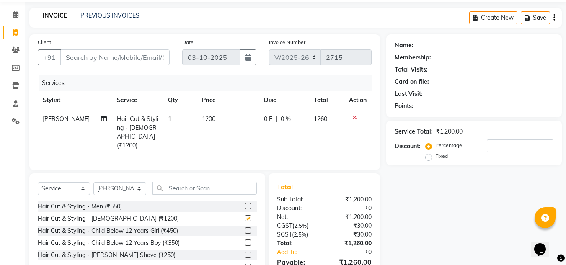
checkbox input "false"
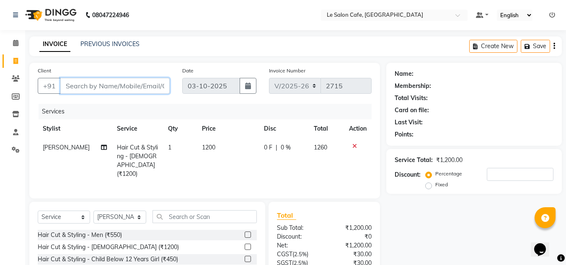
click at [78, 89] on input "Client" at bounding box center [114, 86] width 109 height 16
click at [82, 90] on input "Client" at bounding box center [114, 86] width 109 height 16
paste input "Nandita Namshikar"
type input "Nandita Namshikar"
type input "0"
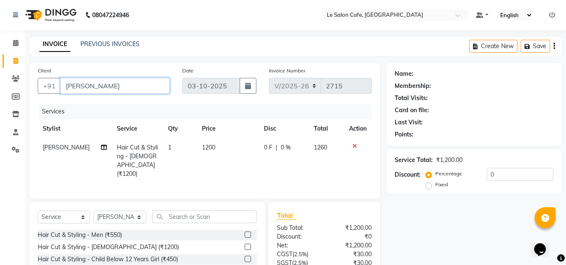
scroll to position [0, 5]
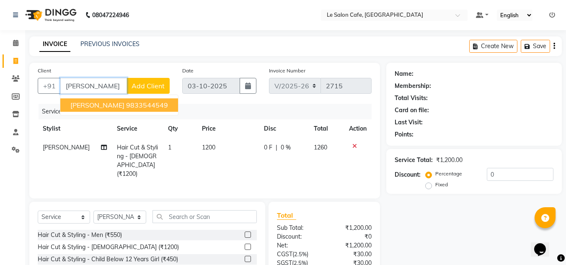
click at [124, 103] on span "Nandita Namshikar" at bounding box center [97, 105] width 54 height 8
type input "9833544549"
select select "1: Object"
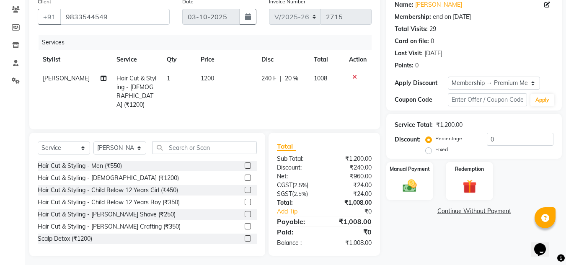
scroll to position [70, 0]
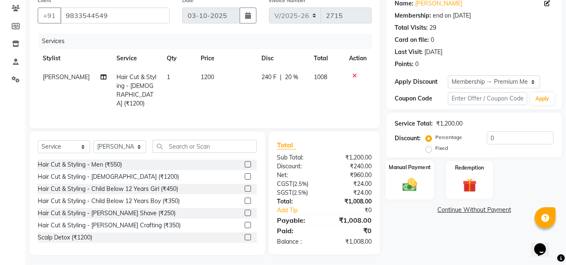
click at [398, 185] on div "Manual Payment" at bounding box center [409, 180] width 49 height 40
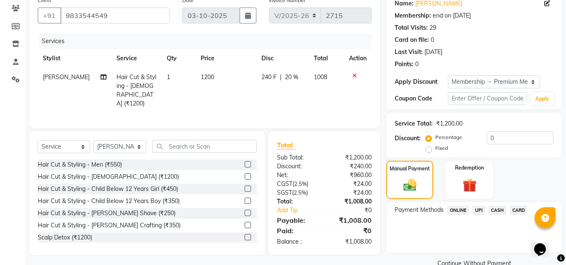
click at [517, 211] on span "CARD" at bounding box center [519, 211] width 18 height 10
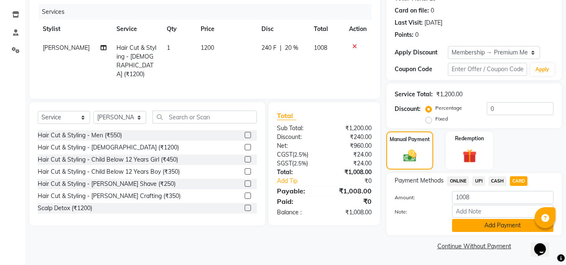
click at [481, 224] on button "Add Payment" at bounding box center [502, 225] width 101 height 13
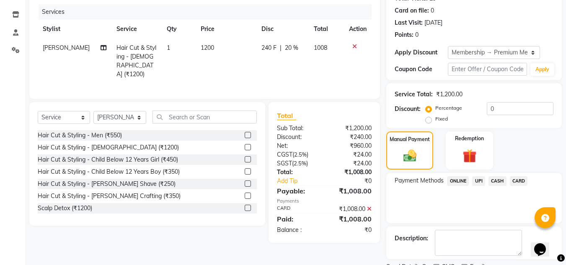
scroll to position [135, 0]
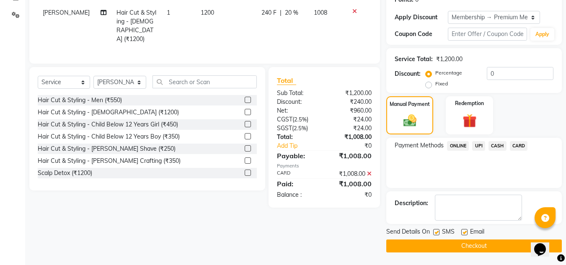
click at [467, 234] on label at bounding box center [464, 232] width 6 height 6
click at [467, 234] on input "checkbox" at bounding box center [463, 232] width 5 height 5
checkbox input "false"
click at [462, 240] on button "Checkout" at bounding box center [473, 246] width 175 height 13
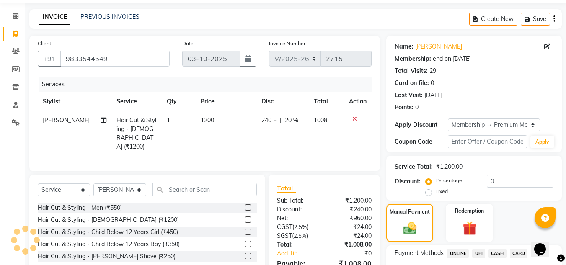
scroll to position [9, 0]
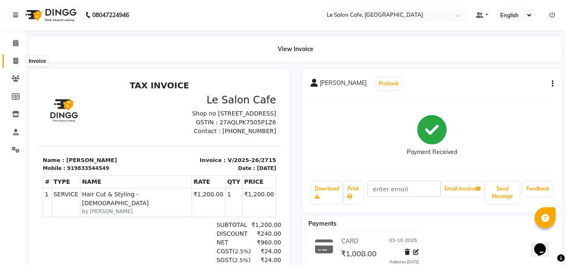
click at [15, 59] on icon at bounding box center [15, 61] width 5 height 6
select select "service"
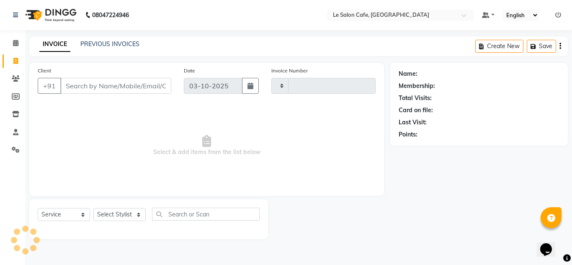
type input "2717"
select select "594"
select select "service"
click at [137, 214] on select "Select Stylist [PERSON_NAME] [PERSON_NAME] Kadam [PERSON_NAME] [PERSON_NAME] Fr…" at bounding box center [119, 214] width 53 height 13
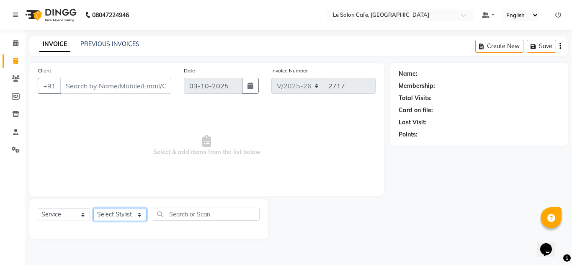
select select "92711"
click at [93, 208] on select "Select Stylist [PERSON_NAME] [PERSON_NAME] Kadam [PERSON_NAME] [PERSON_NAME] Fr…" at bounding box center [119, 214] width 53 height 13
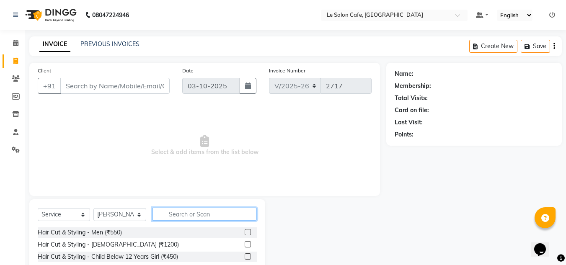
click at [182, 215] on input "text" at bounding box center [204, 214] width 104 height 13
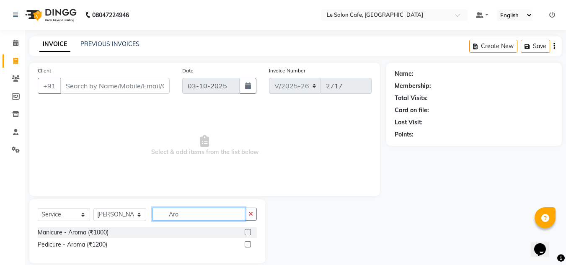
type input "Aro"
click at [250, 244] on label at bounding box center [248, 244] width 6 height 6
click at [250, 244] on input "checkbox" at bounding box center [247, 244] width 5 height 5
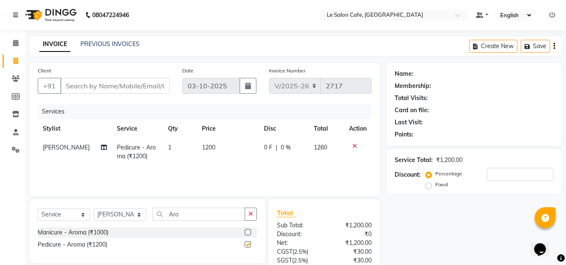
checkbox input "false"
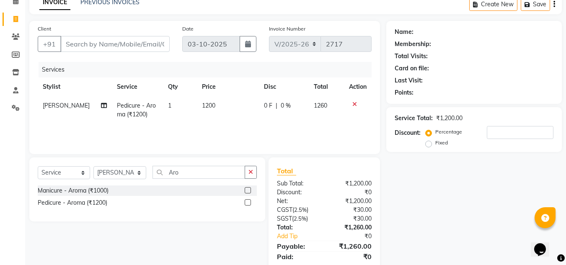
scroll to position [70, 0]
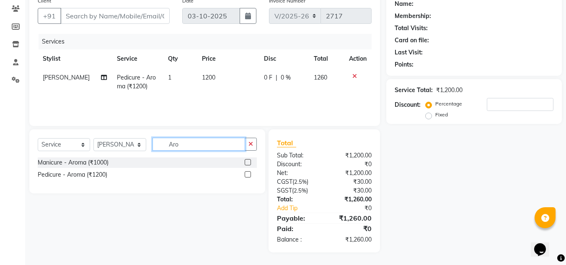
click at [196, 140] on input "Aro" at bounding box center [198, 144] width 93 height 13
type input "A"
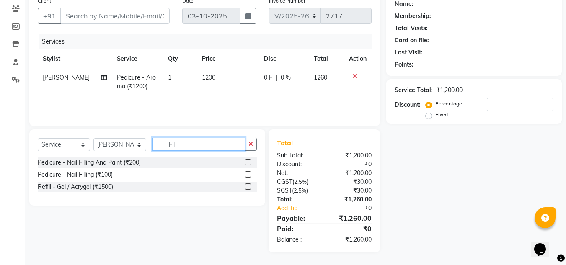
type input "Fil"
drag, startPoint x: 253, startPoint y: 160, endPoint x: 243, endPoint y: 164, distance: 10.0
click at [252, 160] on div at bounding box center [251, 162] width 12 height 10
click at [246, 162] on label at bounding box center [248, 162] width 6 height 6
click at [246, 162] on input "checkbox" at bounding box center [247, 162] width 5 height 5
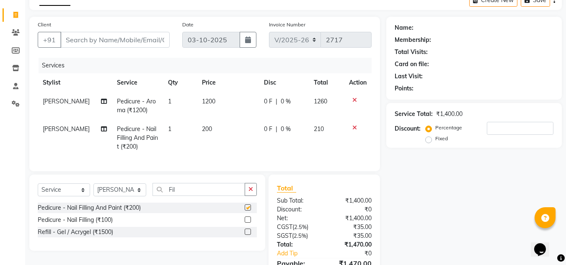
checkbox input "false"
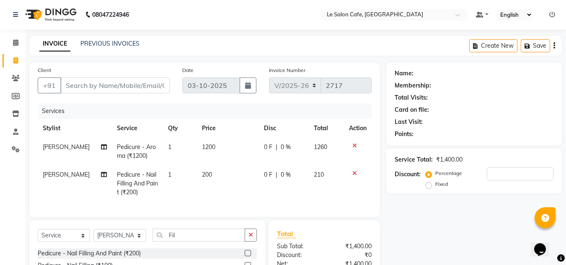
scroll to position [0, 0]
click at [93, 85] on input "Client" at bounding box center [114, 86] width 109 height 16
click at [98, 77] on div "Client +91" at bounding box center [103, 83] width 144 height 34
click at [88, 80] on input "Client" at bounding box center [114, 86] width 109 height 16
type input "M"
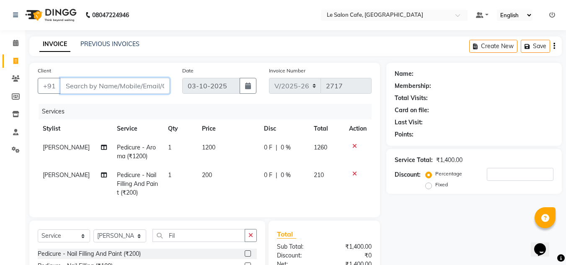
type input "0"
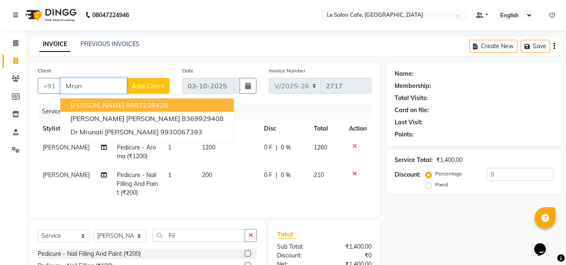
drag, startPoint x: 113, startPoint y: 104, endPoint x: 107, endPoint y: 106, distance: 6.4
click at [112, 104] on span "Mrunmayee Kadam" at bounding box center [97, 105] width 54 height 8
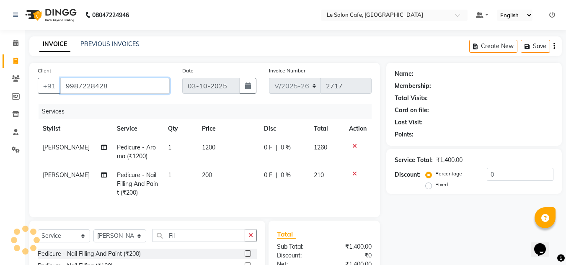
type input "9987228428"
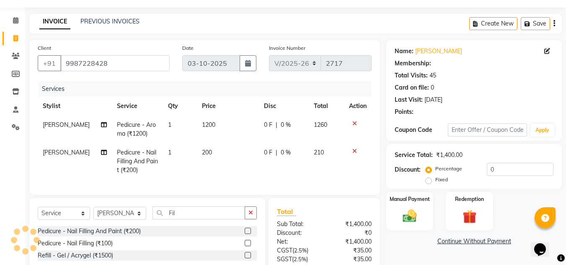
select select "1: Object"
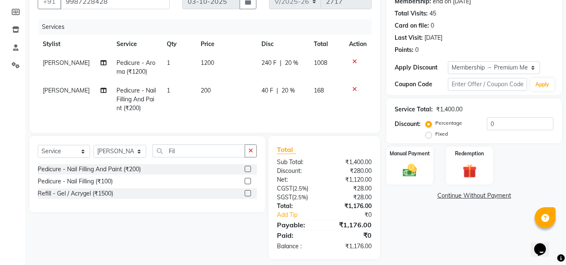
scroll to position [98, 0]
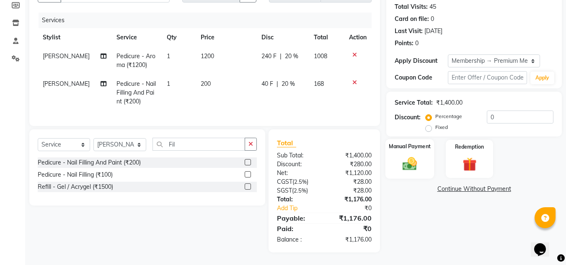
click at [416, 159] on img at bounding box center [409, 163] width 23 height 17
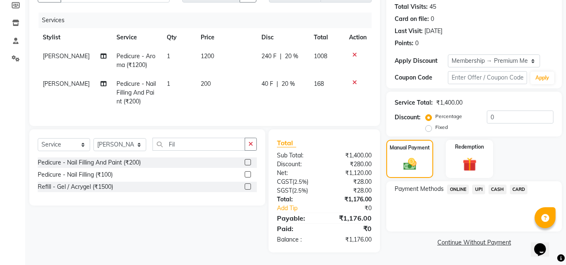
click at [478, 185] on span "UPI" at bounding box center [478, 190] width 13 height 10
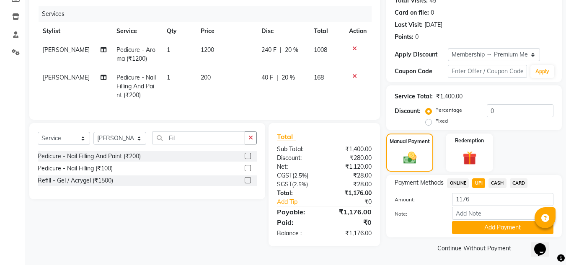
scroll to position [100, 0]
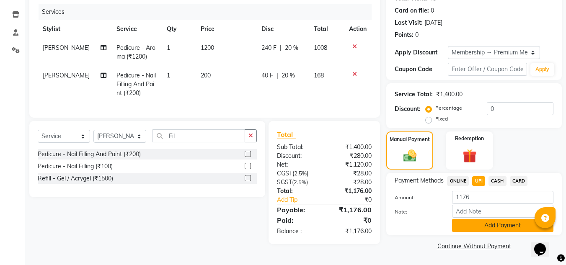
click at [479, 220] on button "Add Payment" at bounding box center [502, 225] width 101 height 13
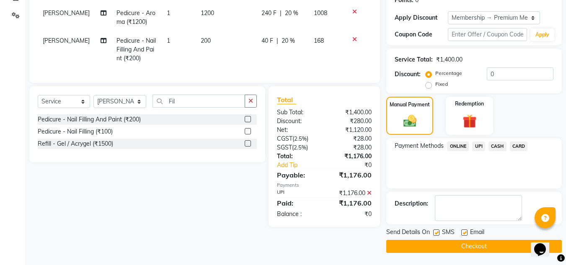
scroll to position [135, 0]
click at [464, 234] on label at bounding box center [464, 232] width 6 height 6
click at [464, 234] on input "checkbox" at bounding box center [463, 232] width 5 height 5
checkbox input "false"
click at [454, 236] on div "SMS" at bounding box center [447, 232] width 28 height 10
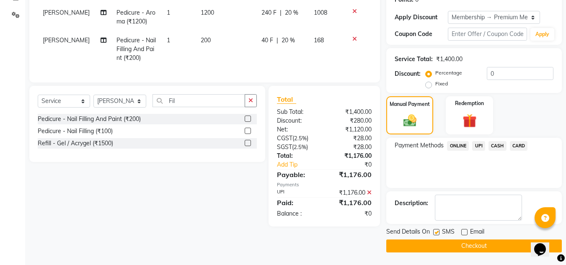
click at [452, 245] on button "Checkout" at bounding box center [473, 246] width 175 height 13
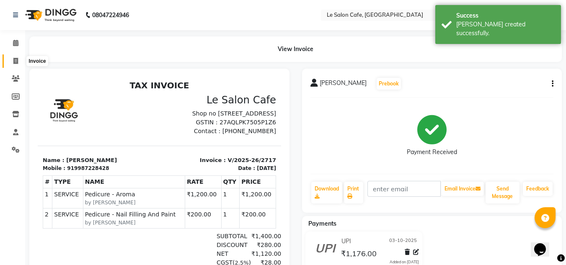
click at [18, 63] on icon at bounding box center [15, 61] width 5 height 6
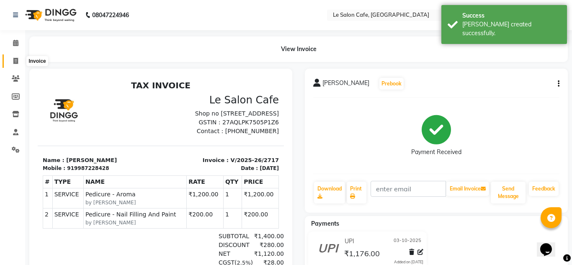
select select "594"
select select "service"
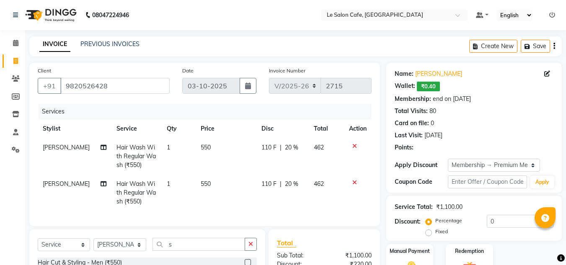
select select "594"
select select "service"
select select "8340"
select select "1: Object"
click at [355, 147] on icon at bounding box center [354, 146] width 5 height 6
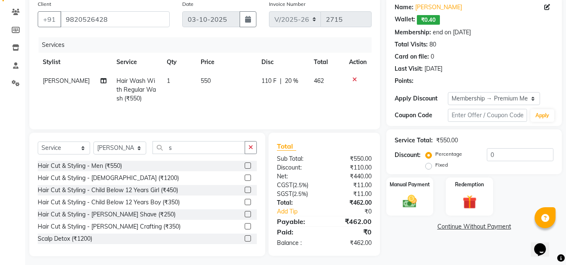
scroll to position [70, 0]
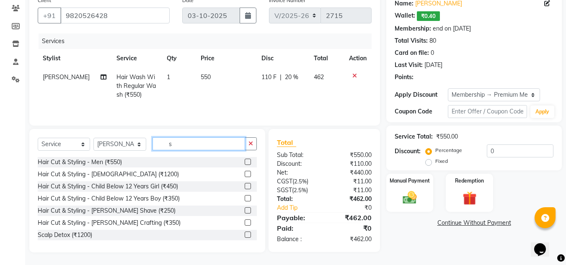
click at [191, 148] on input "s" at bounding box center [198, 143] width 93 height 13
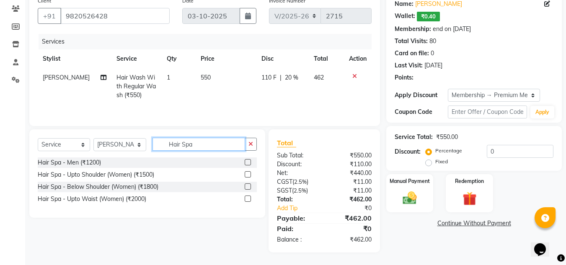
type input "Hair Spa"
click at [252, 184] on div at bounding box center [251, 187] width 12 height 10
click at [249, 184] on label at bounding box center [248, 186] width 6 height 6
click at [249, 184] on input "checkbox" at bounding box center [247, 186] width 5 height 5
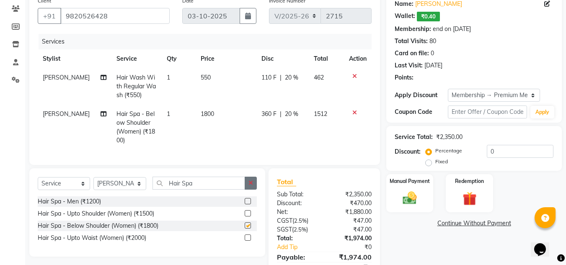
checkbox input "false"
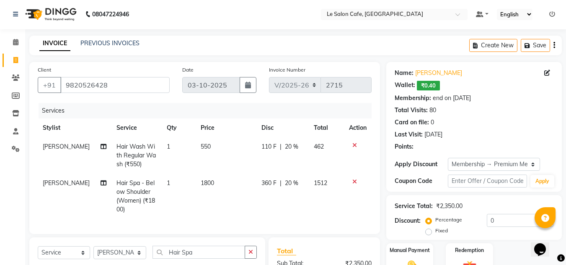
scroll to position [0, 0]
click at [355, 146] on icon at bounding box center [354, 146] width 5 height 6
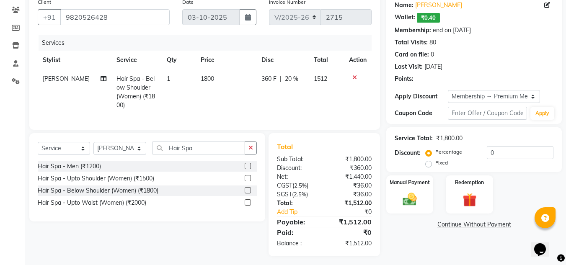
scroll to position [70, 0]
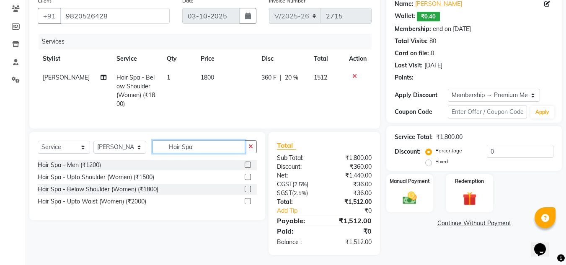
click at [211, 140] on input "Hair Spa" at bounding box center [198, 146] width 93 height 13
click at [353, 77] on icon at bounding box center [354, 76] width 5 height 6
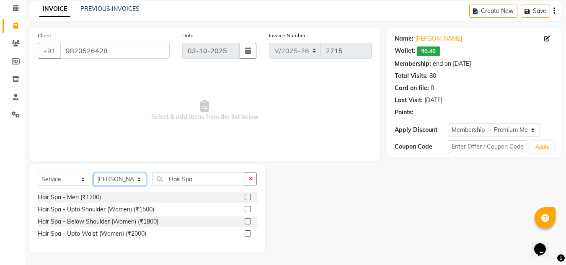
click at [139, 180] on select "Select Stylist [PERSON_NAME] [PERSON_NAME] Kadam [PERSON_NAME] [PERSON_NAME] Fr…" at bounding box center [119, 179] width 53 height 13
select select "63472"
click at [93, 173] on select "Select Stylist [PERSON_NAME] [PERSON_NAME] Kadam [PERSON_NAME] [PERSON_NAME] Fr…" at bounding box center [119, 179] width 53 height 13
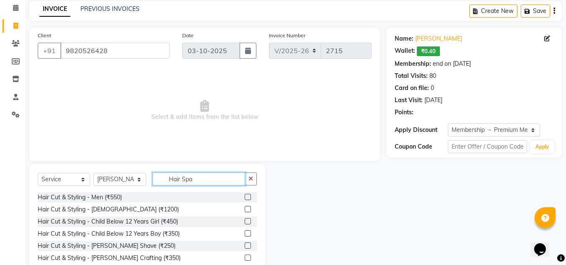
click at [193, 180] on input "Hair Spa" at bounding box center [198, 179] width 93 height 13
type input "H"
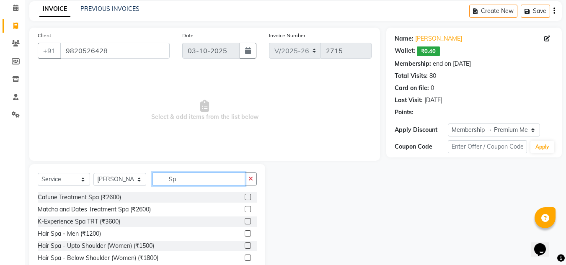
type input "S"
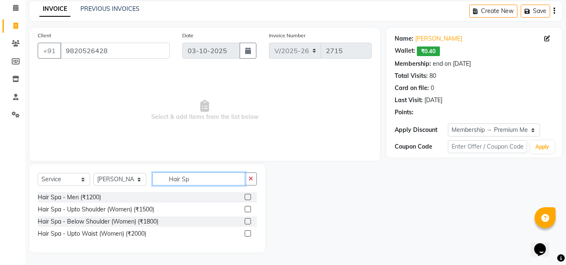
type input "Hair Sp"
click at [248, 218] on label at bounding box center [248, 221] width 6 height 6
click at [248, 219] on input "checkbox" at bounding box center [247, 221] width 5 height 5
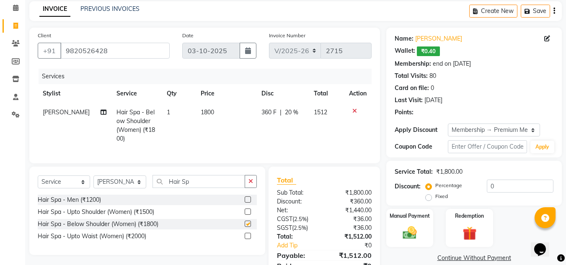
checkbox input "false"
click at [204, 180] on input "Hair Sp" at bounding box center [198, 181] width 93 height 13
type input "H"
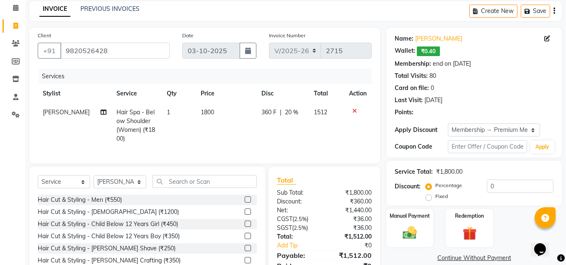
click at [245, 209] on label at bounding box center [248, 212] width 6 height 6
click at [245, 209] on input "checkbox" at bounding box center [247, 211] width 5 height 5
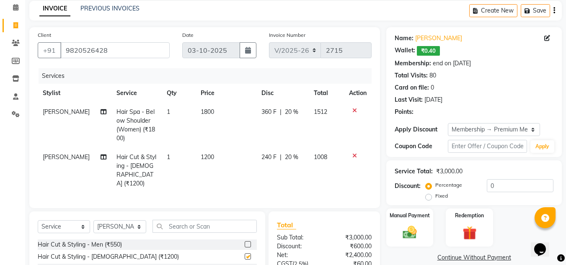
checkbox input "false"
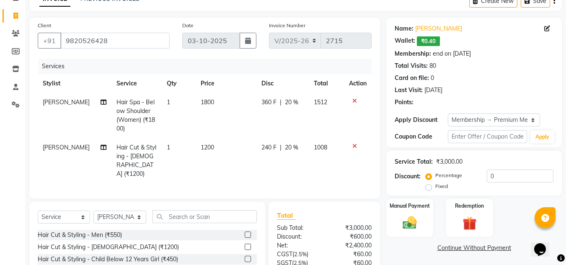
scroll to position [0, 0]
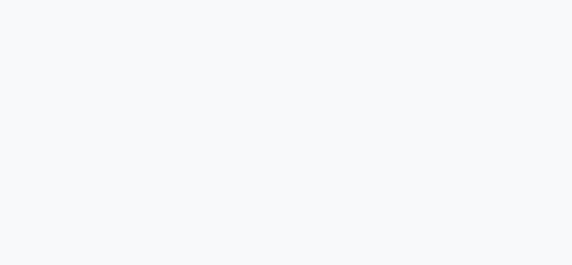
select select "594"
select select "service"
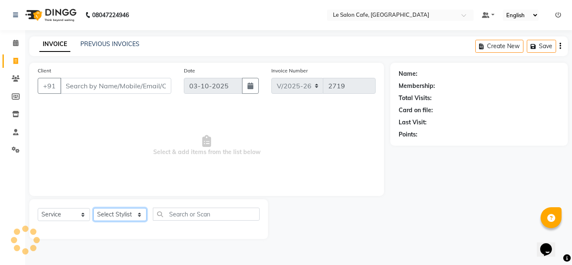
click at [138, 217] on select "Select Stylist [PERSON_NAME] [PERSON_NAME] Kadam [PERSON_NAME] [PERSON_NAME] Fr…" at bounding box center [119, 214] width 53 height 13
select select "86050"
click at [93, 208] on select "Select Stylist [PERSON_NAME] [PERSON_NAME] Kadam [PERSON_NAME] [PERSON_NAME] Fr…" at bounding box center [119, 214] width 53 height 13
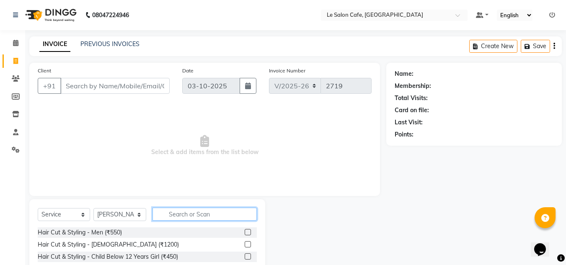
click at [180, 210] on input "text" at bounding box center [204, 214] width 104 height 13
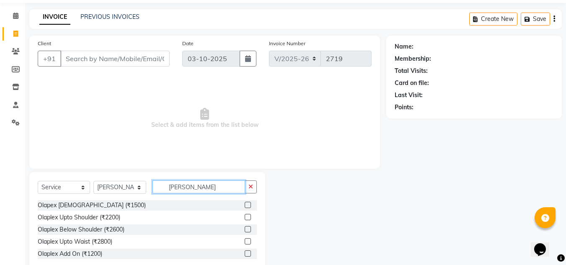
scroll to position [42, 0]
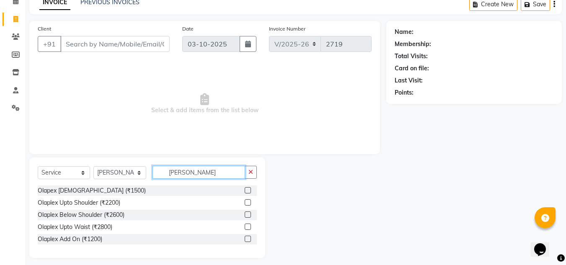
type input "[PERSON_NAME]"
click at [245, 211] on label at bounding box center [248, 214] width 6 height 6
click at [245, 212] on input "checkbox" at bounding box center [247, 214] width 5 height 5
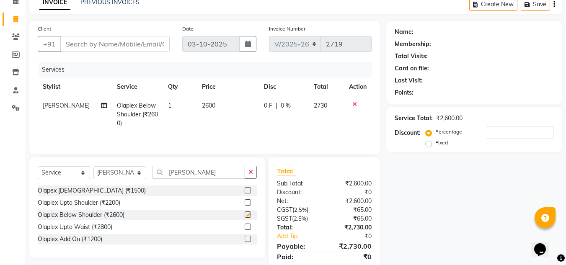
checkbox input "false"
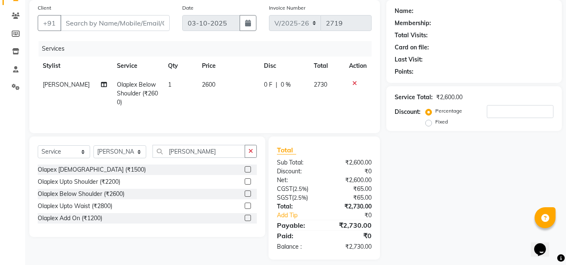
scroll to position [70, 0]
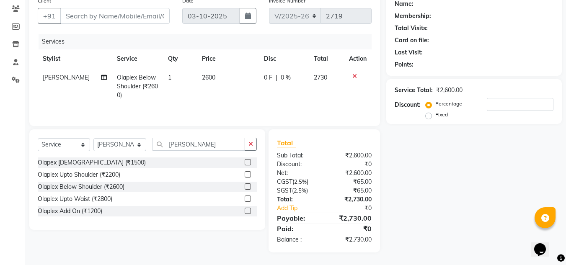
click at [463, 175] on div "Name: Membership: Total Visits: Card on file: Last Visit: Points: Service Total…" at bounding box center [477, 123] width 182 height 260
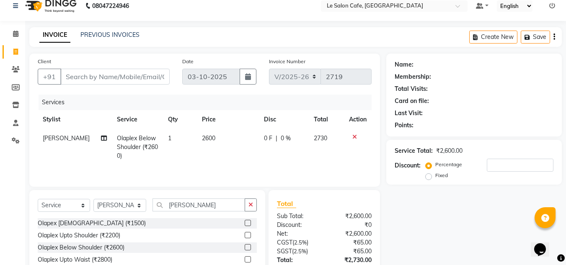
scroll to position [0, 0]
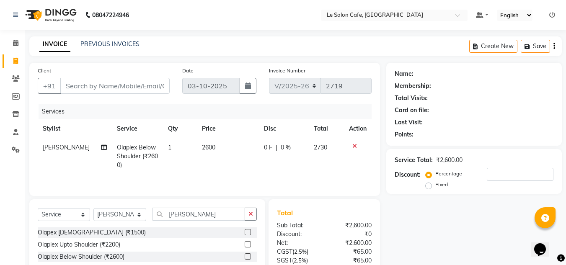
click at [354, 146] on icon at bounding box center [354, 146] width 5 height 6
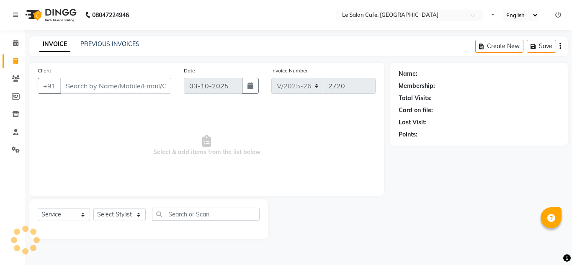
select select "594"
select select "service"
click at [91, 41] on link "PREVIOUS INVOICES" at bounding box center [109, 44] width 59 height 8
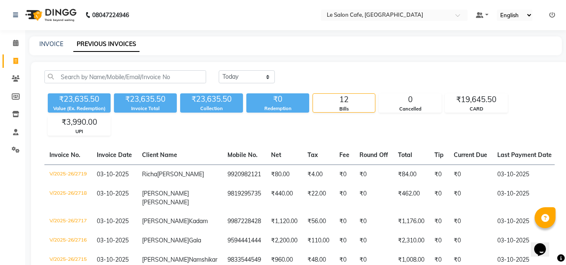
click at [552, 13] on icon at bounding box center [552, 15] width 6 height 6
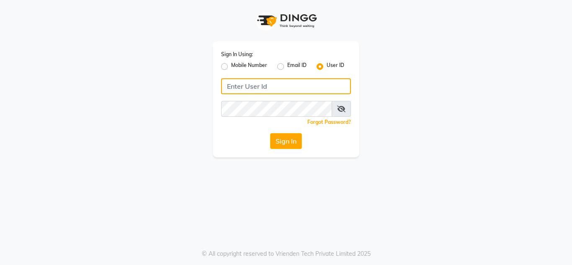
click at [274, 86] on input "Username" at bounding box center [286, 86] width 130 height 16
type input "lesaloncafe"
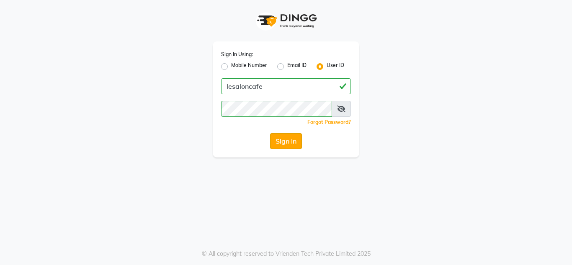
click at [287, 147] on button "Sign In" at bounding box center [286, 141] width 32 height 16
